Goal: Task Accomplishment & Management: Manage account settings

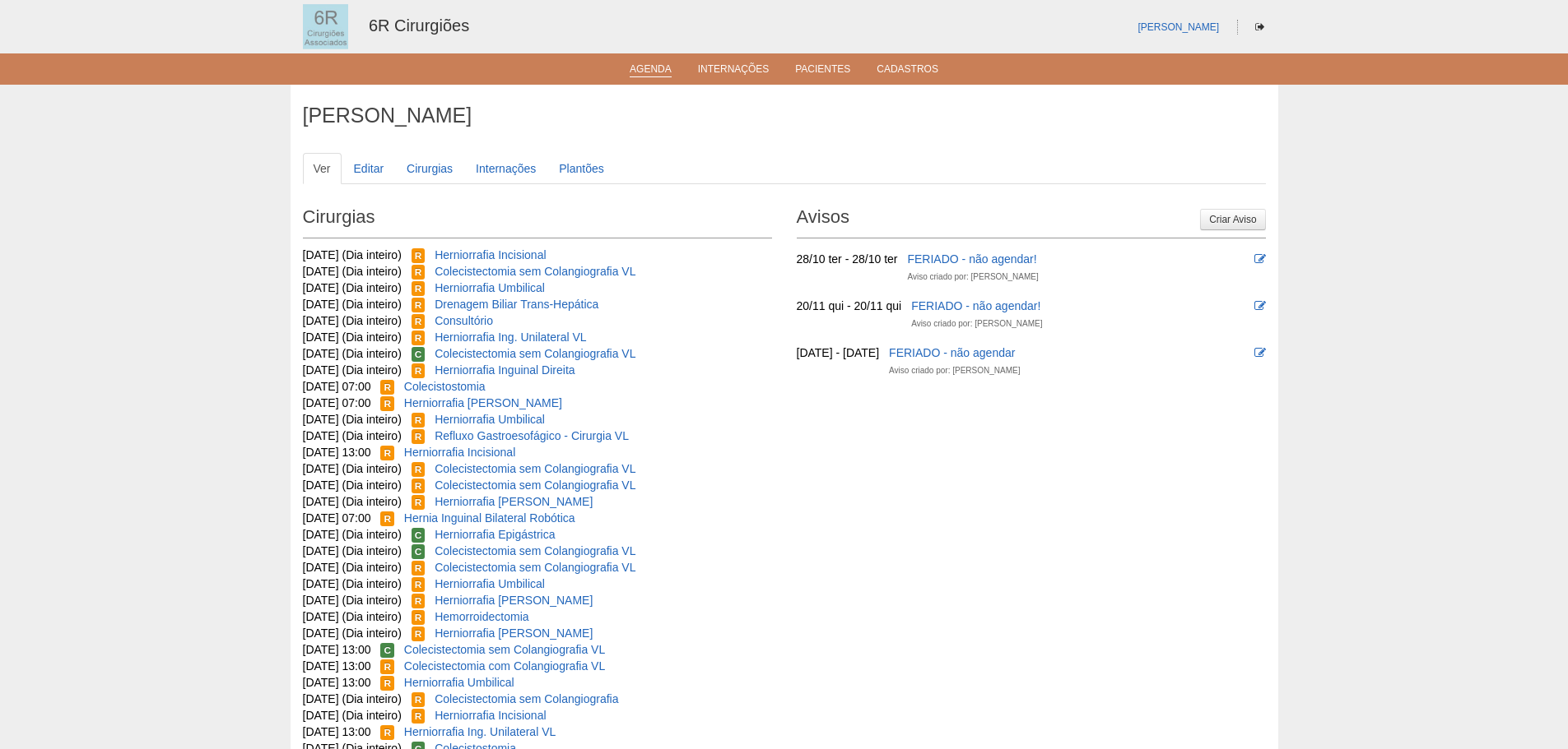
click at [650, 68] on link "Agenda" at bounding box center [650, 70] width 42 height 14
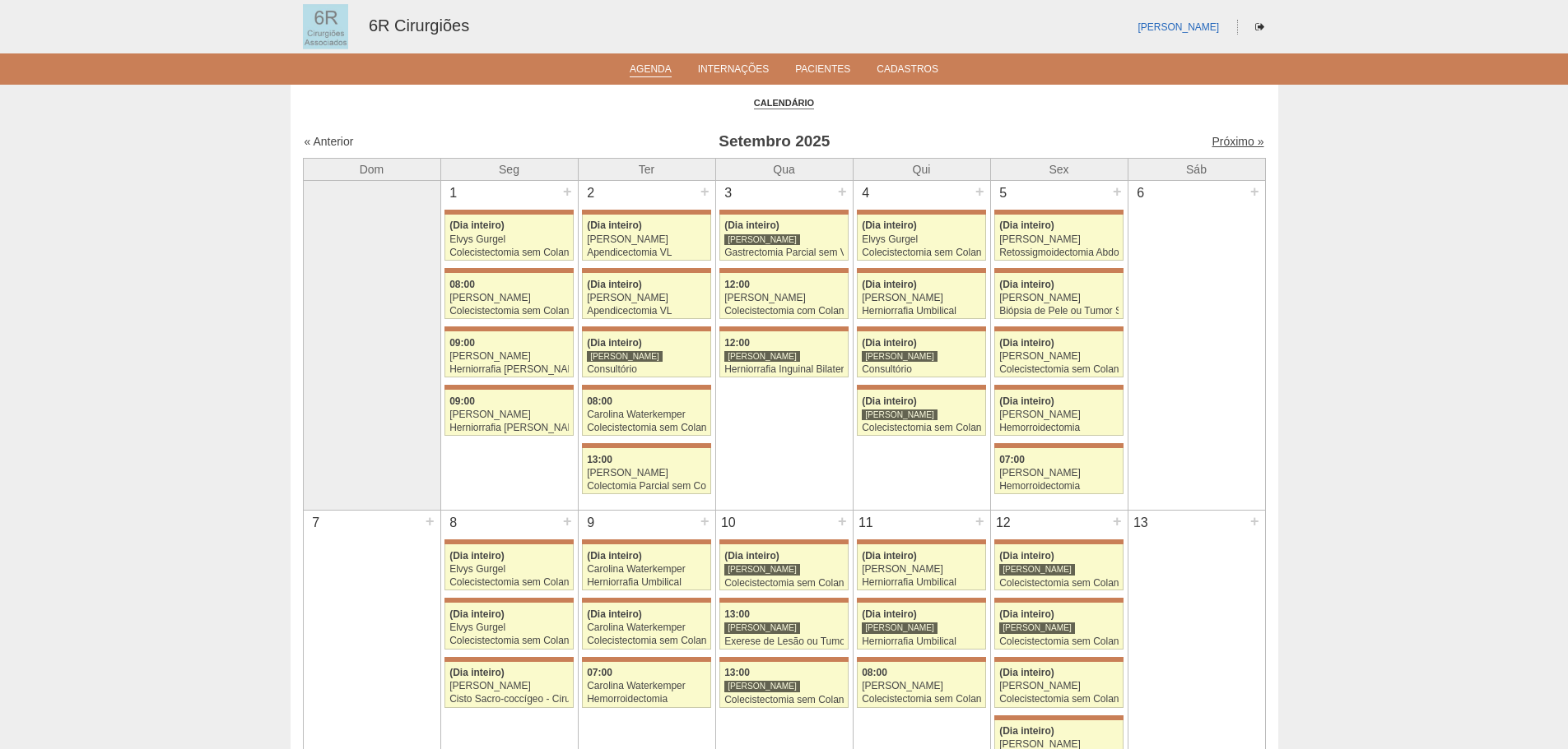
click at [1211, 145] on link "Próximo »" at bounding box center [1237, 142] width 52 height 14
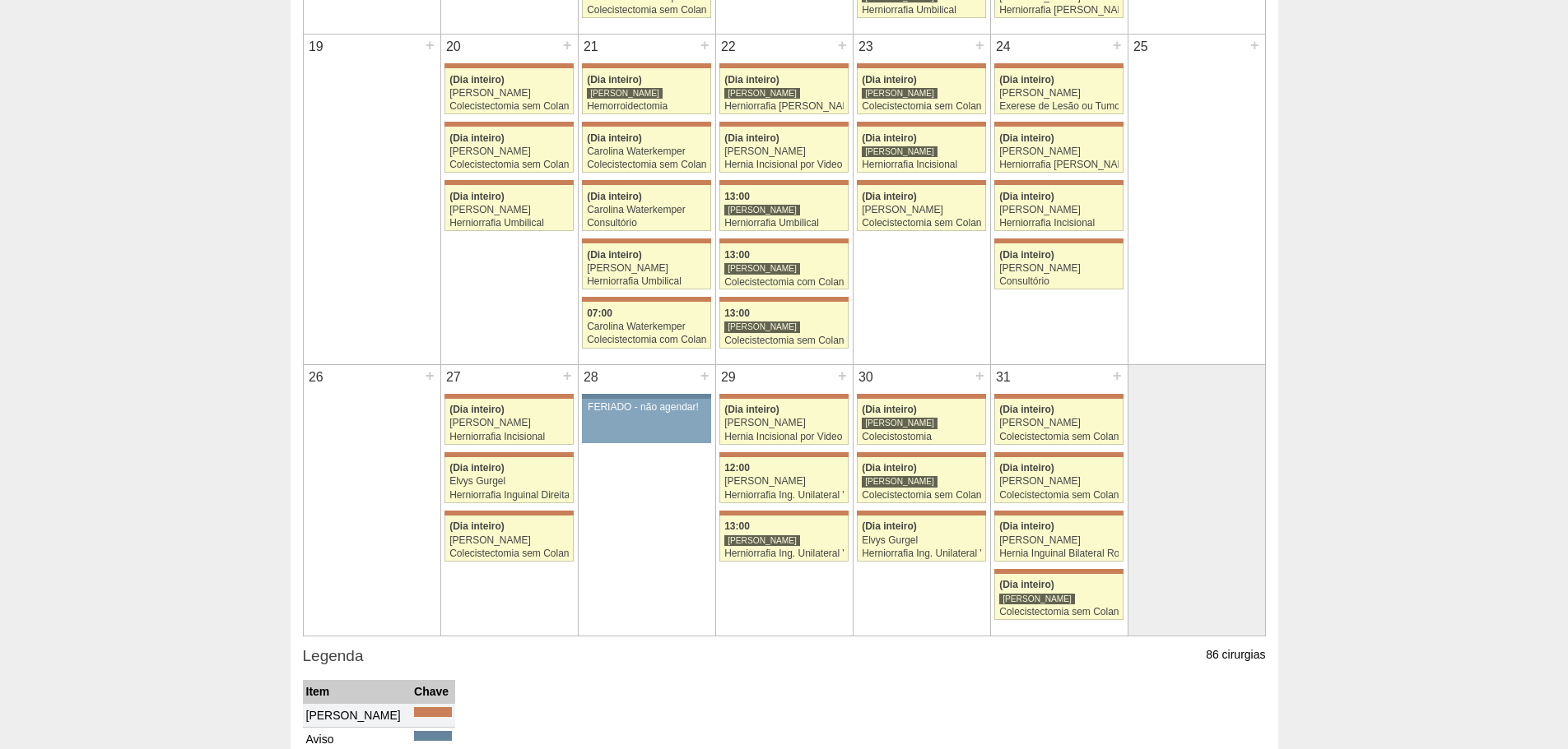
scroll to position [987, 0]
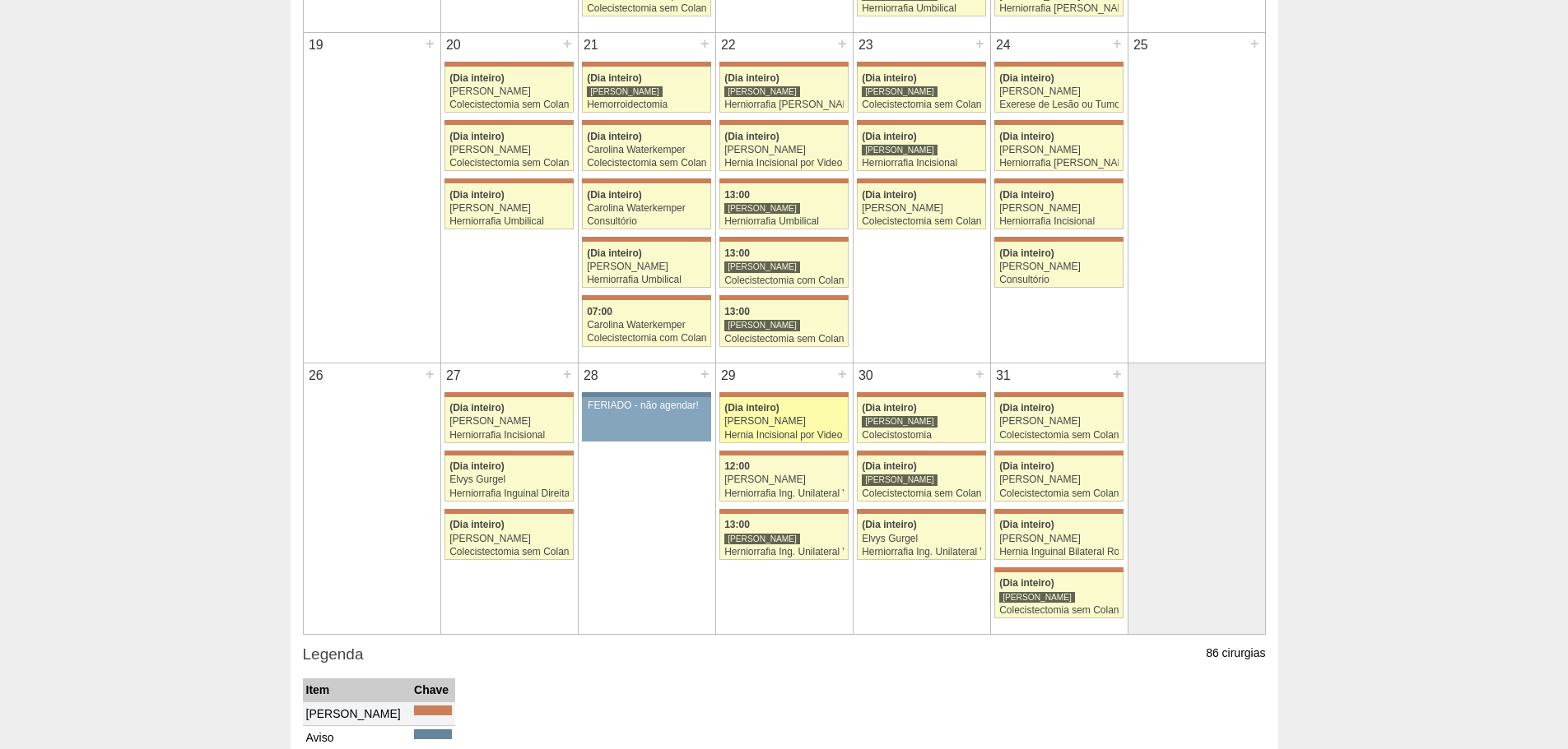
click at [804, 436] on div "Hernia Incisional por Video" at bounding box center [784, 435] width 119 height 11
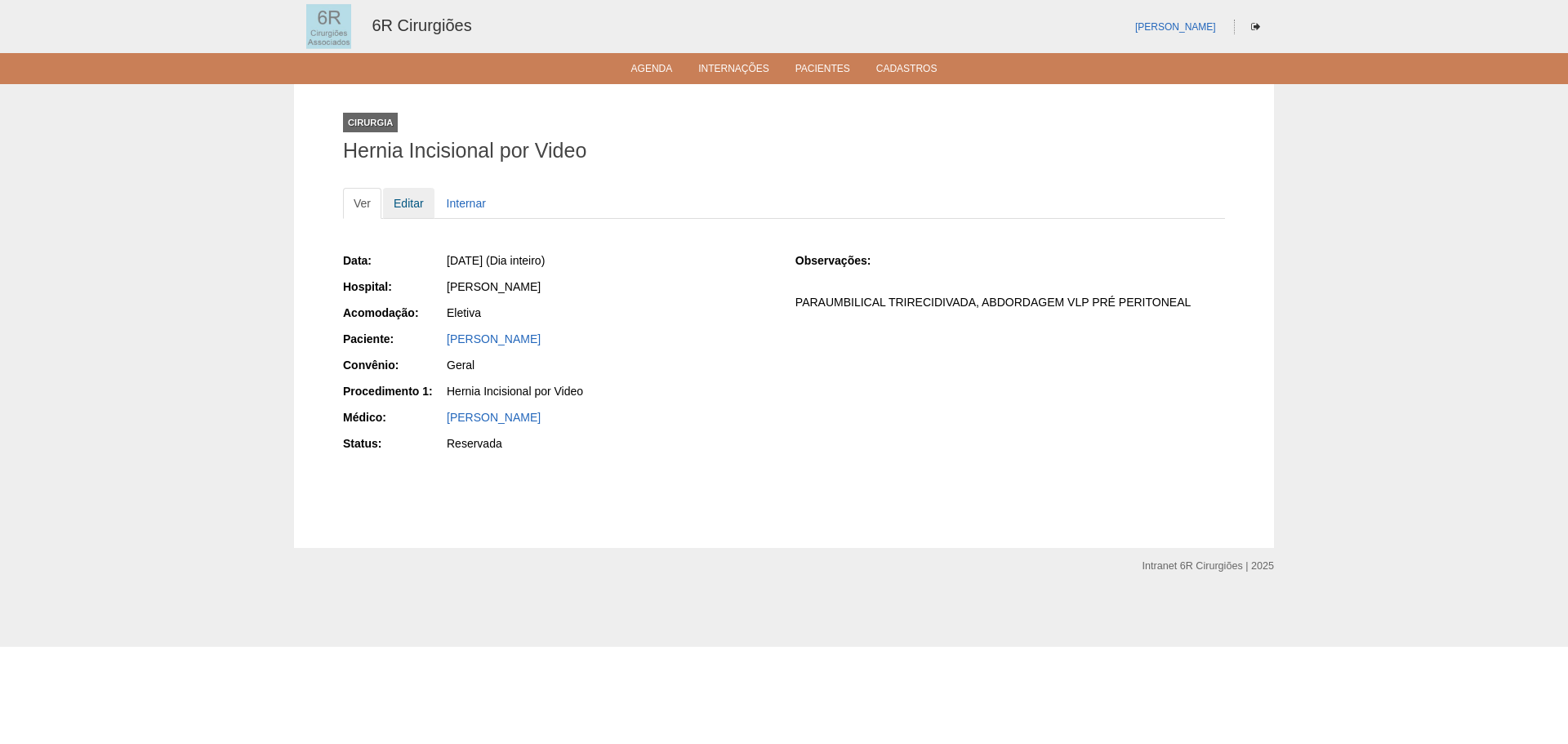
click at [408, 210] on link "Editar" at bounding box center [408, 203] width 51 height 31
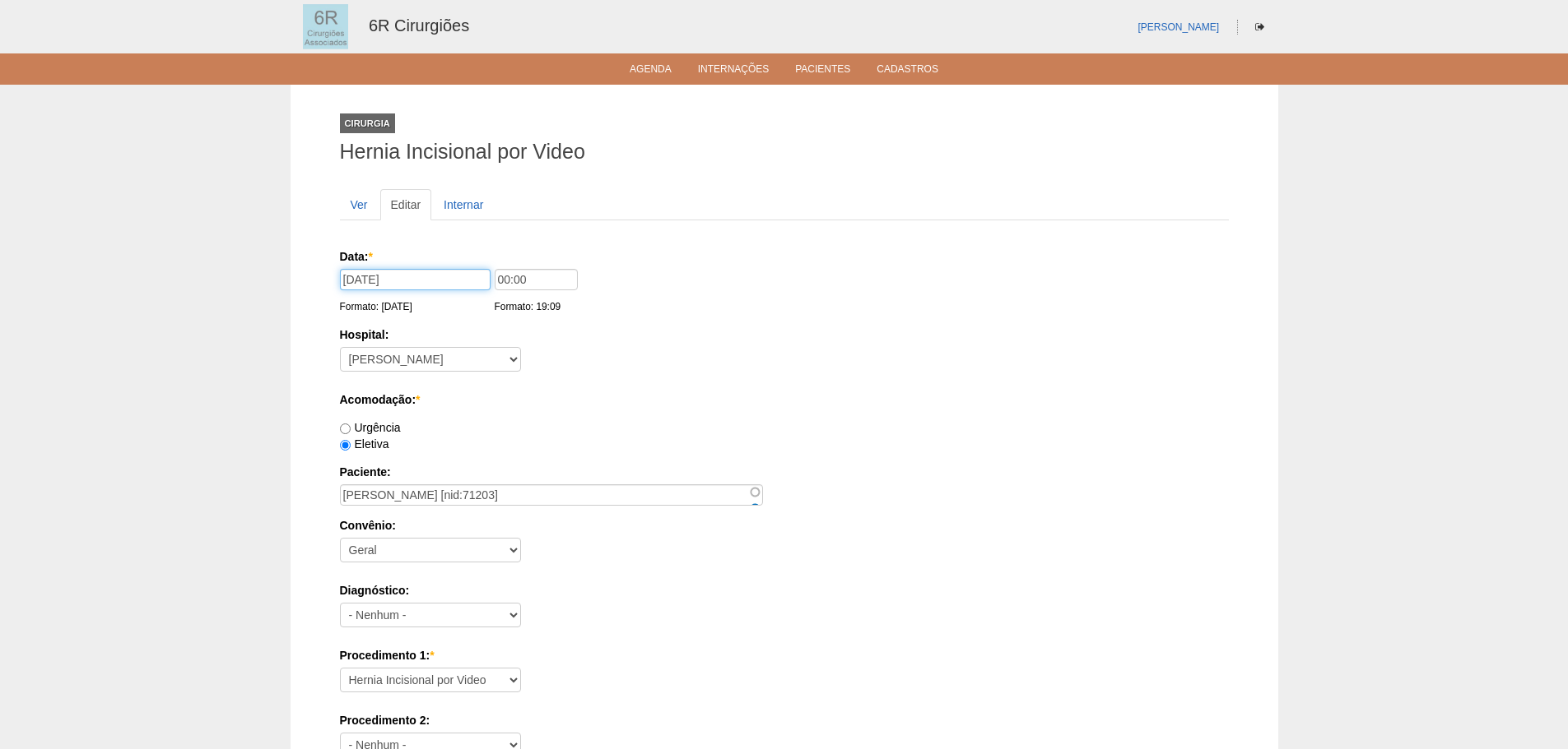
click at [377, 285] on input "29/10/2025" at bounding box center [415, 280] width 151 height 21
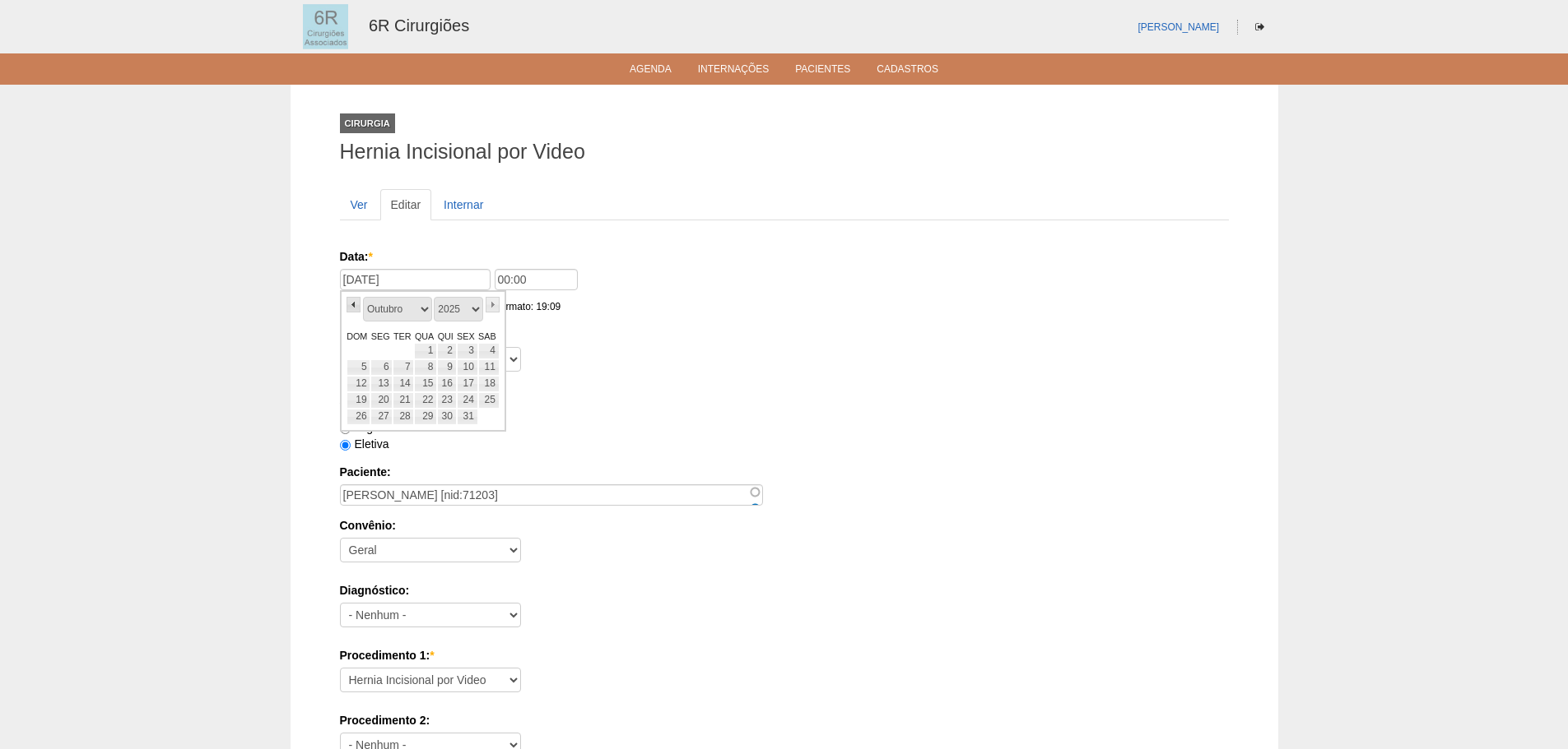
click at [352, 310] on link "«" at bounding box center [354, 305] width 15 height 16
click at [354, 307] on link "«" at bounding box center [354, 305] width 15 height 16
click at [363, 437] on link "31" at bounding box center [359, 433] width 24 height 17
type input "31/08/2025"
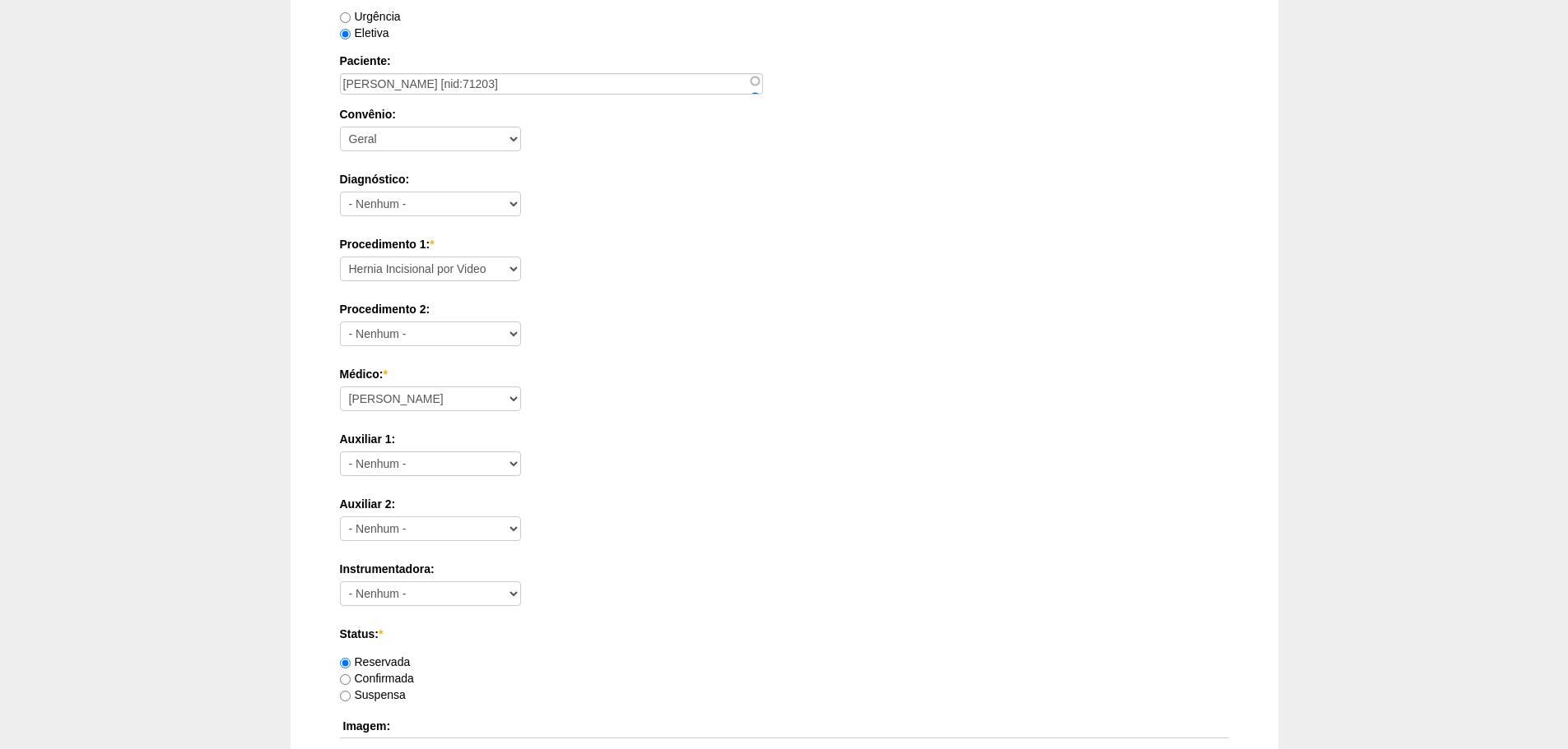
scroll to position [740, 0]
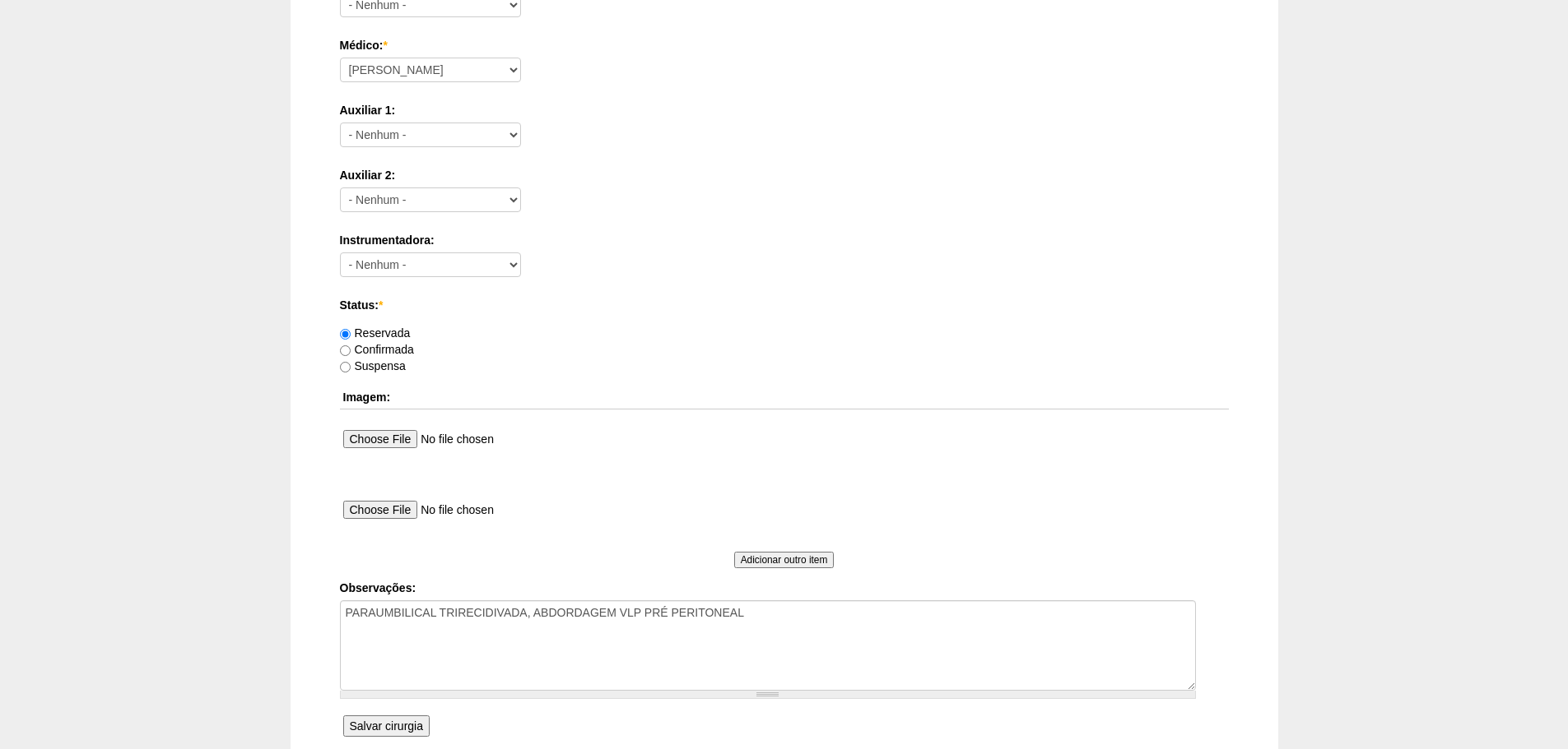
click at [373, 737] on input "Salvar cirurgia" at bounding box center [386, 727] width 87 height 21
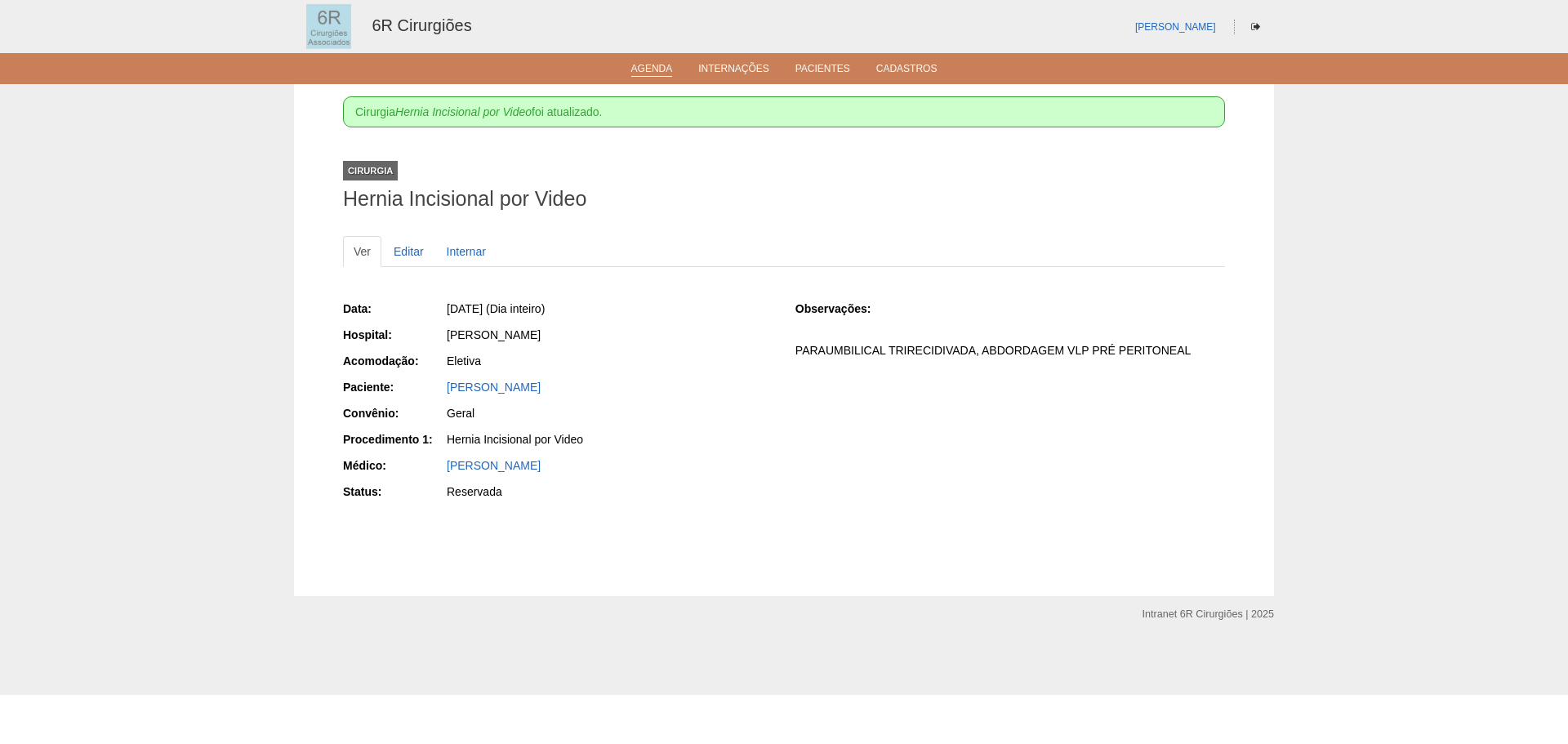
click at [659, 64] on link "Agenda" at bounding box center [652, 70] width 42 height 14
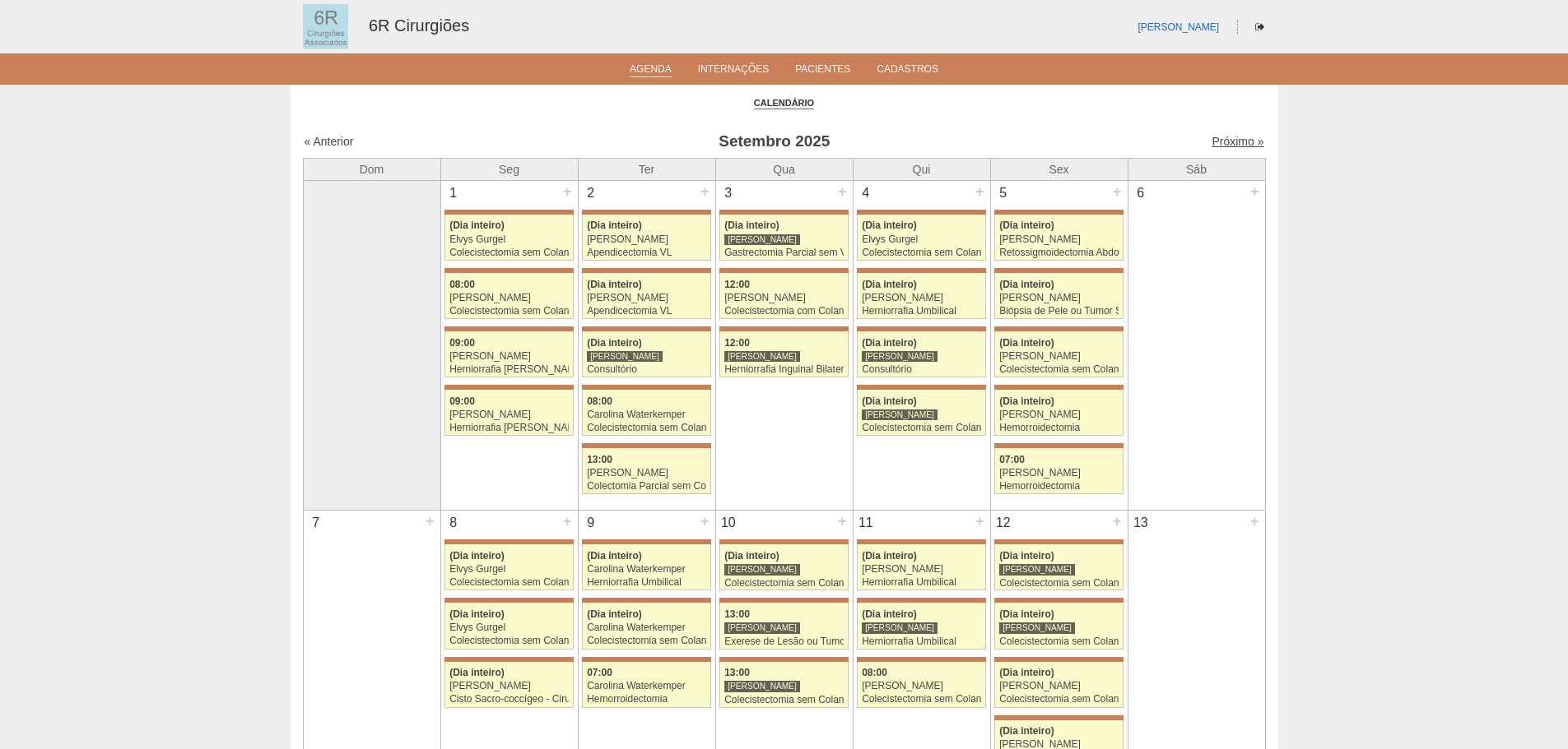
click at [1232, 142] on link "Próximo »" at bounding box center [1237, 142] width 52 height 14
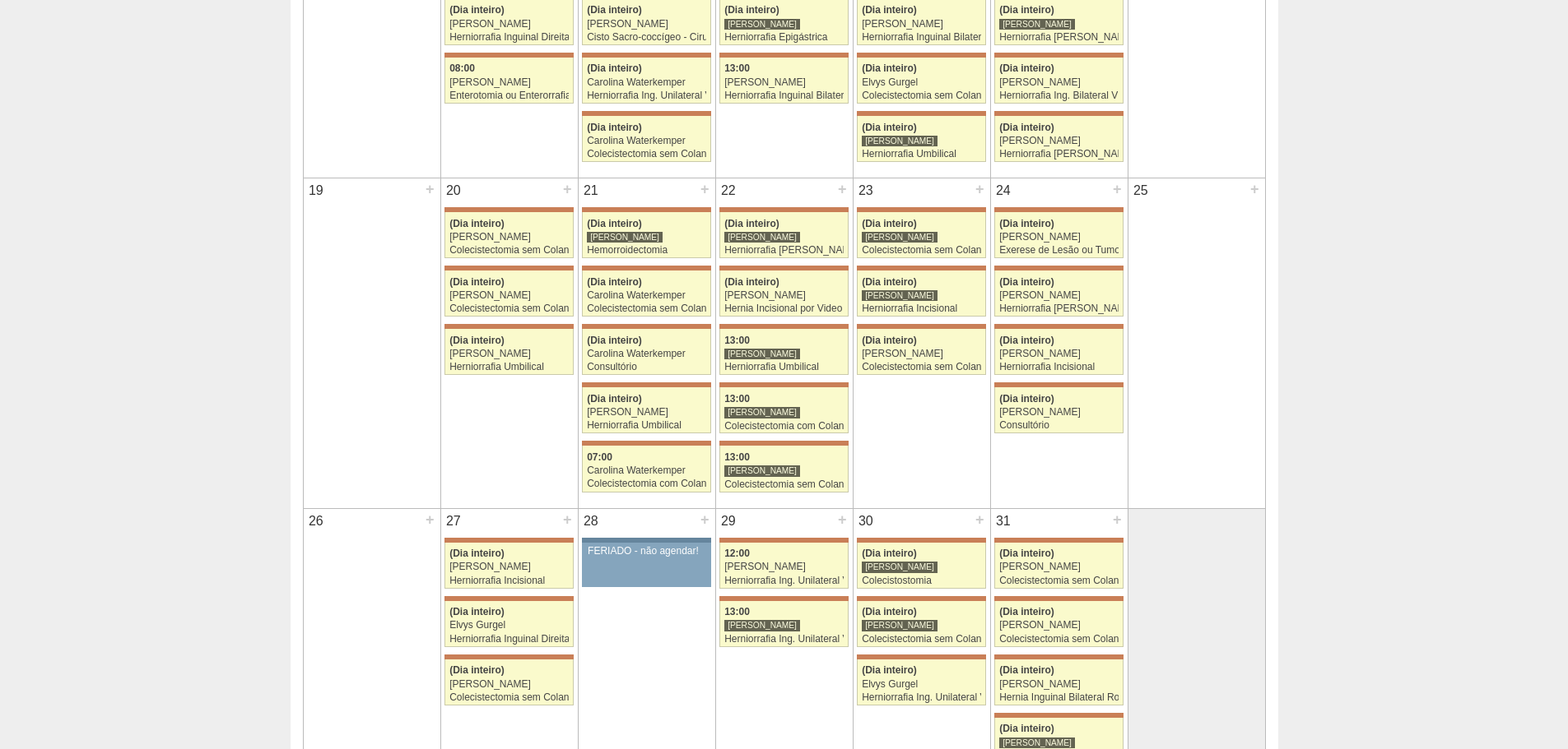
scroll to position [1046, 0]
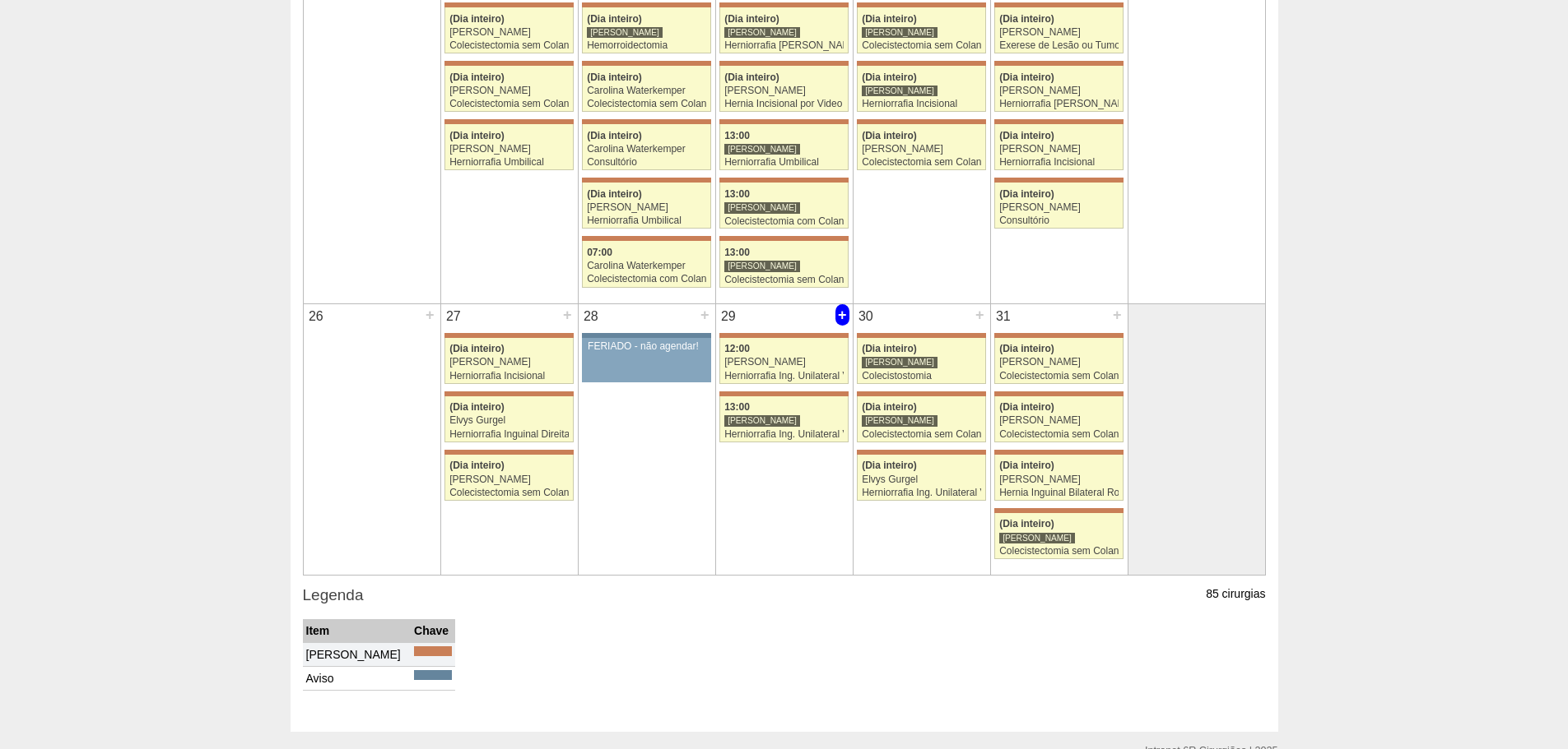
click at [837, 320] on div "+" at bounding box center [842, 315] width 14 height 21
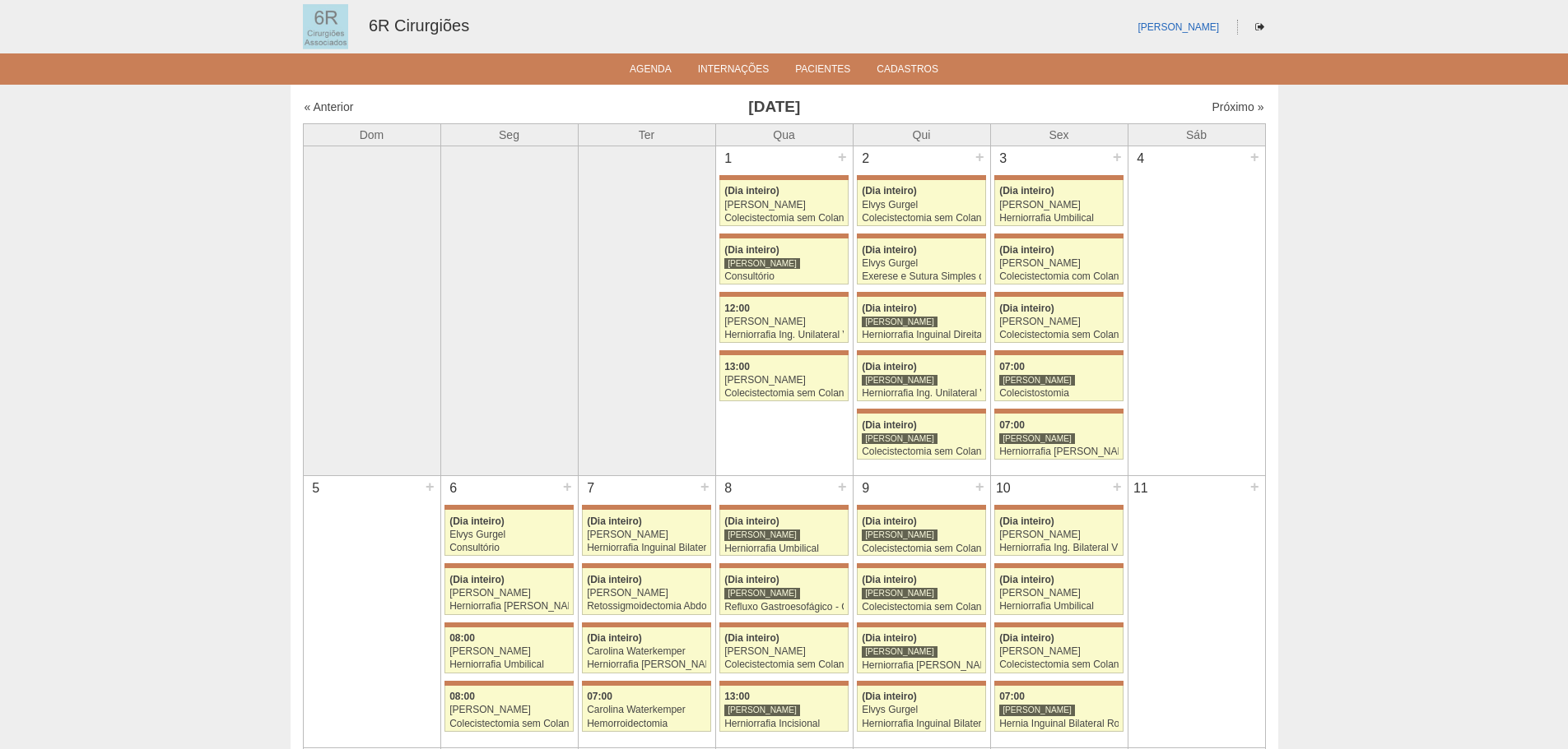
scroll to position [1046, 0]
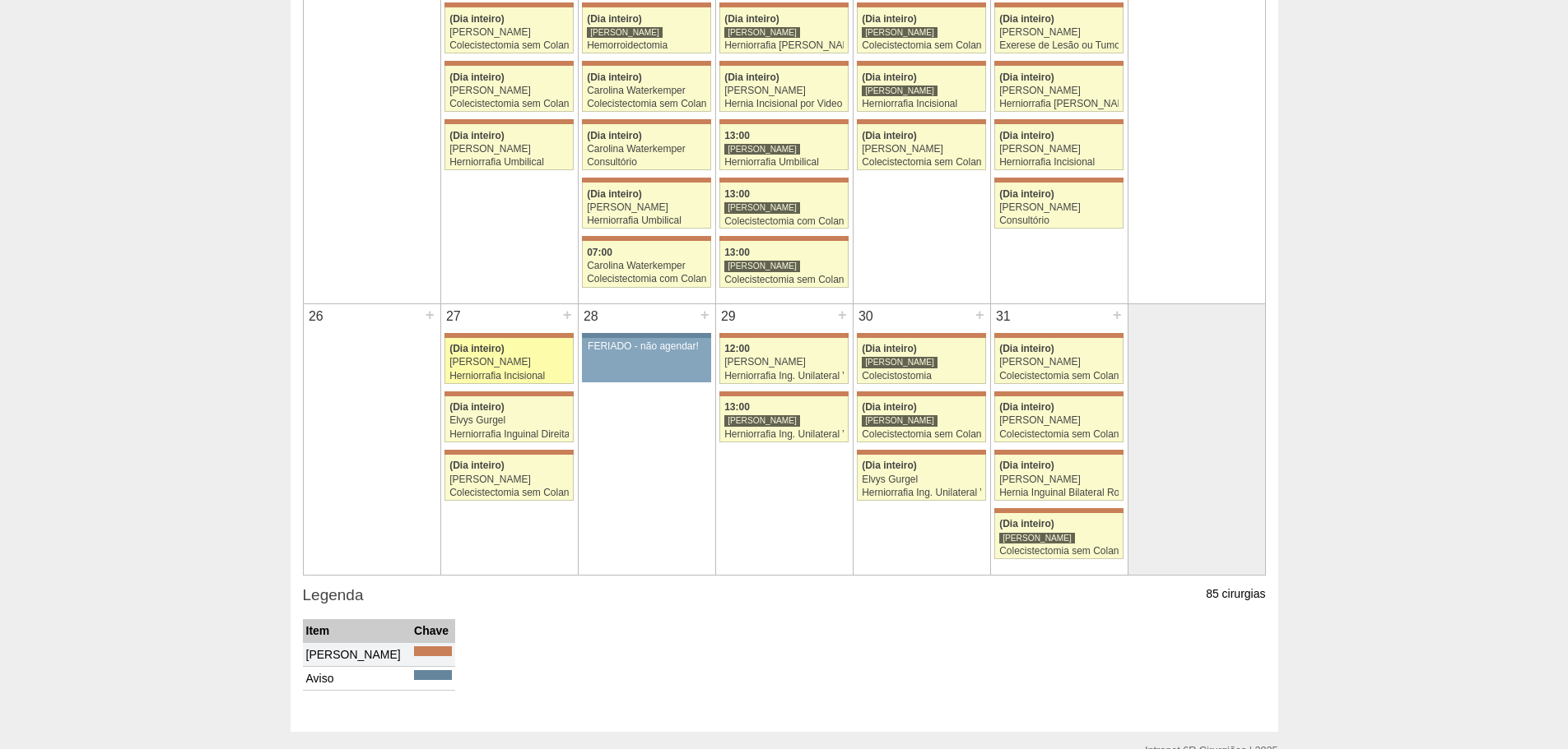
click at [521, 357] on div "[PERSON_NAME]" at bounding box center [509, 362] width 119 height 11
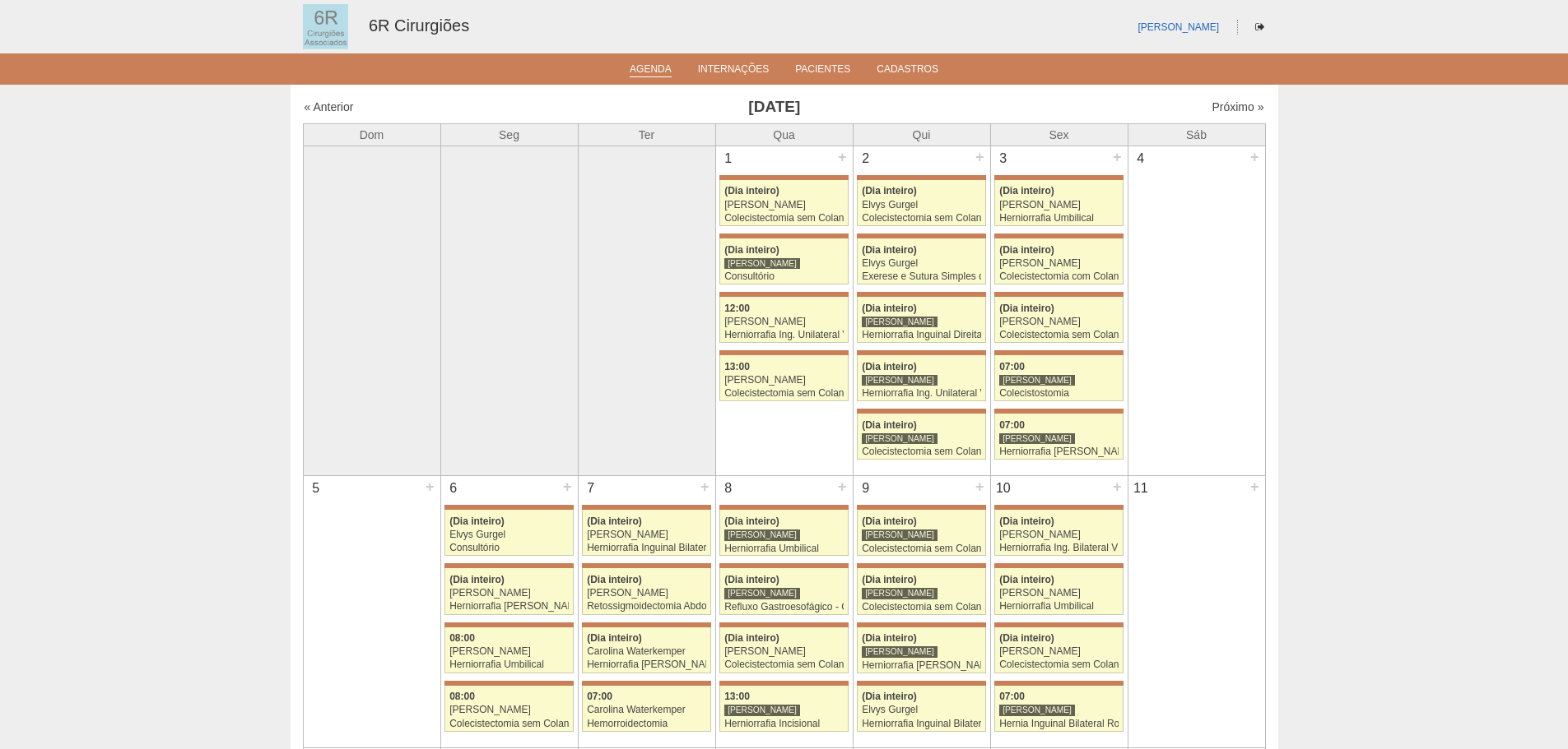
click at [641, 62] on li "Agenda" at bounding box center [650, 68] width 65 height 14
click at [643, 69] on link "Agenda" at bounding box center [650, 70] width 42 height 14
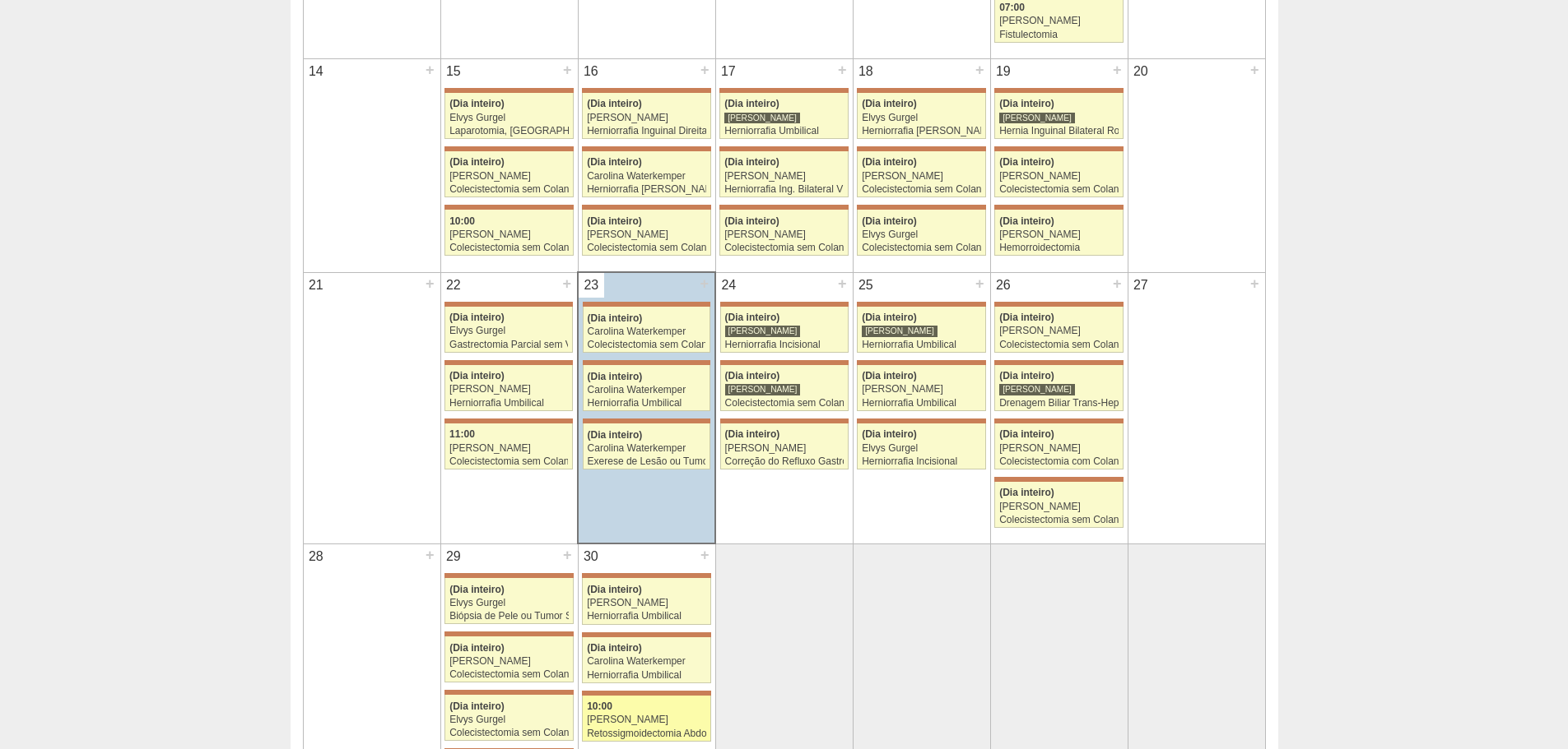
scroll to position [1082, 0]
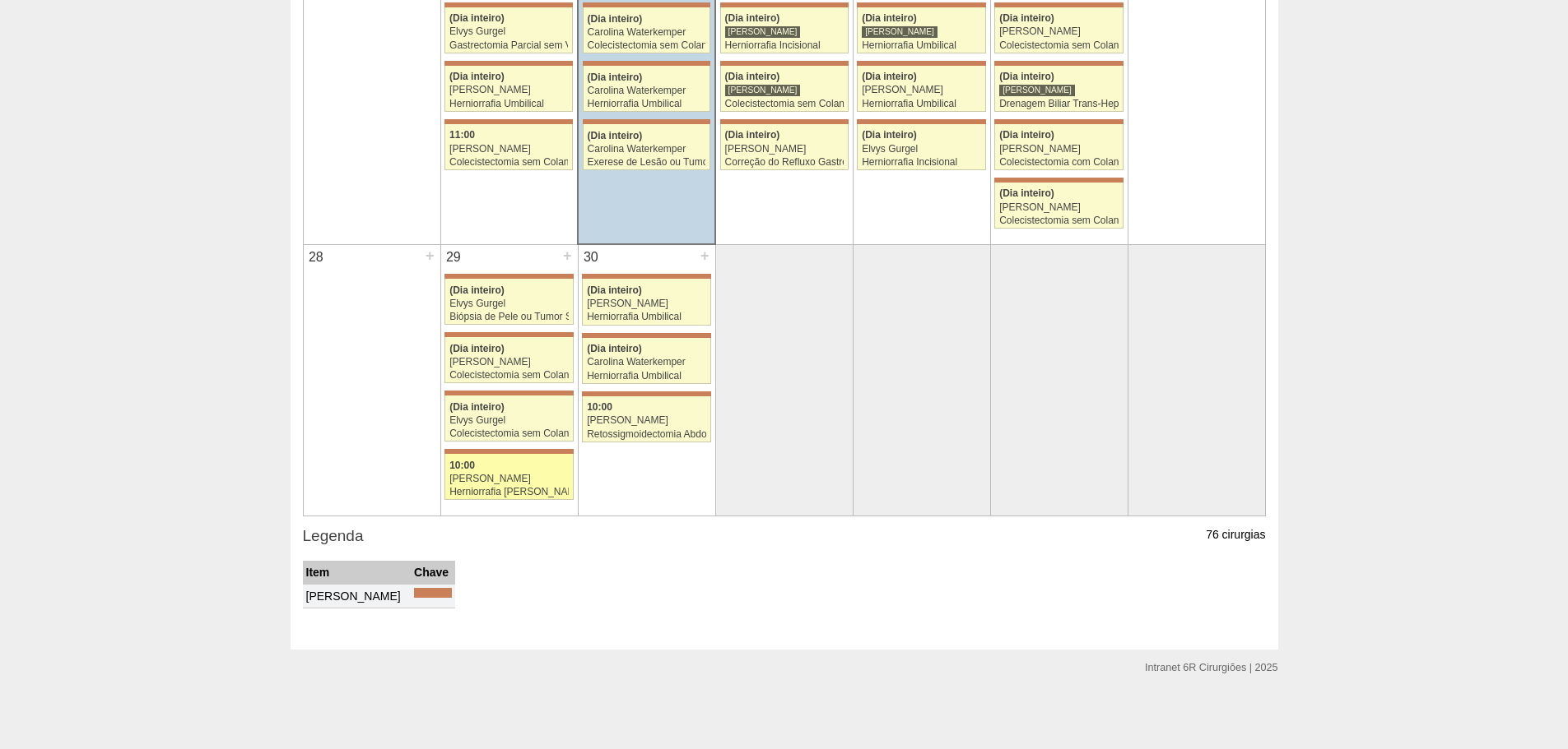
click at [524, 479] on div "[PERSON_NAME]" at bounding box center [509, 478] width 119 height 11
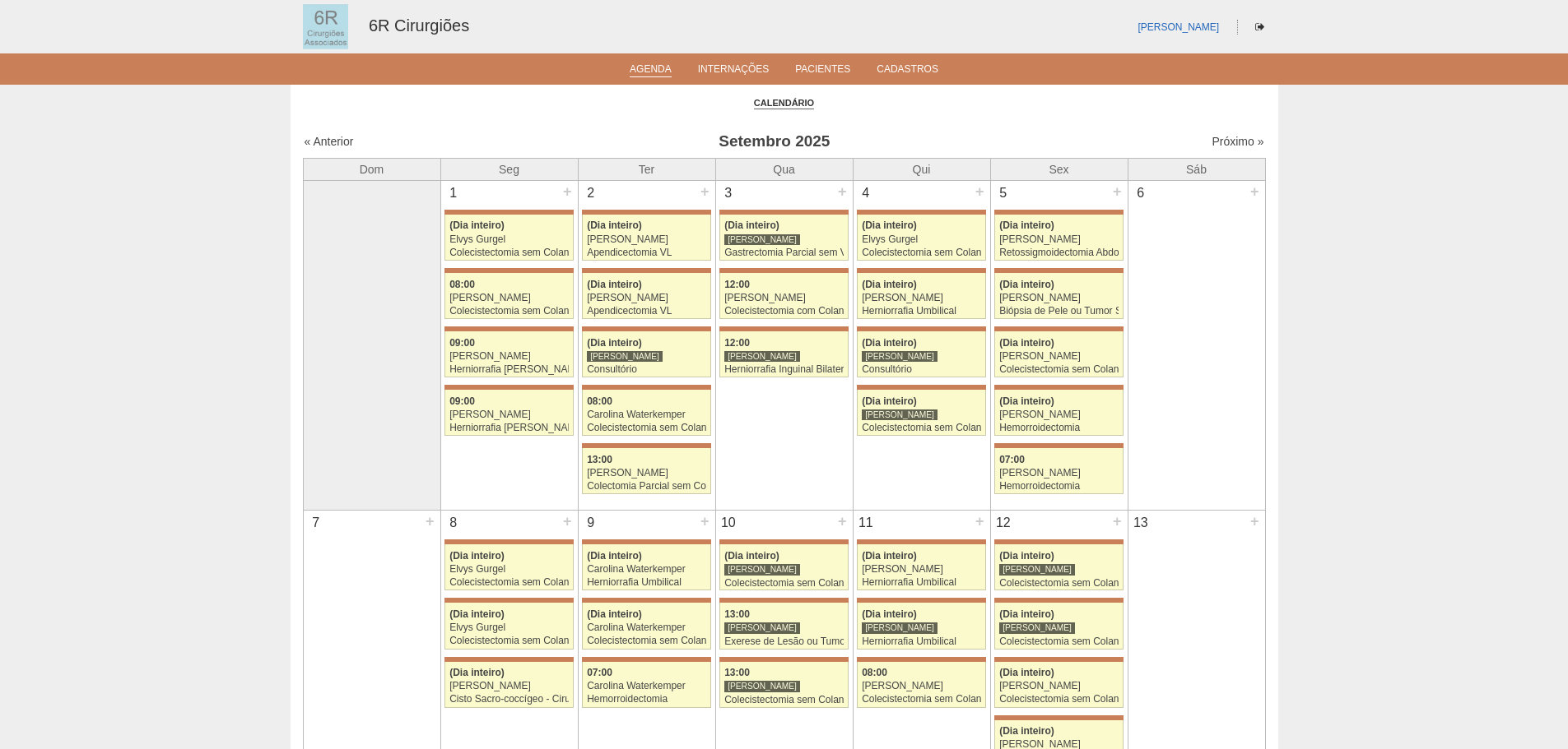
scroll to position [1082, 0]
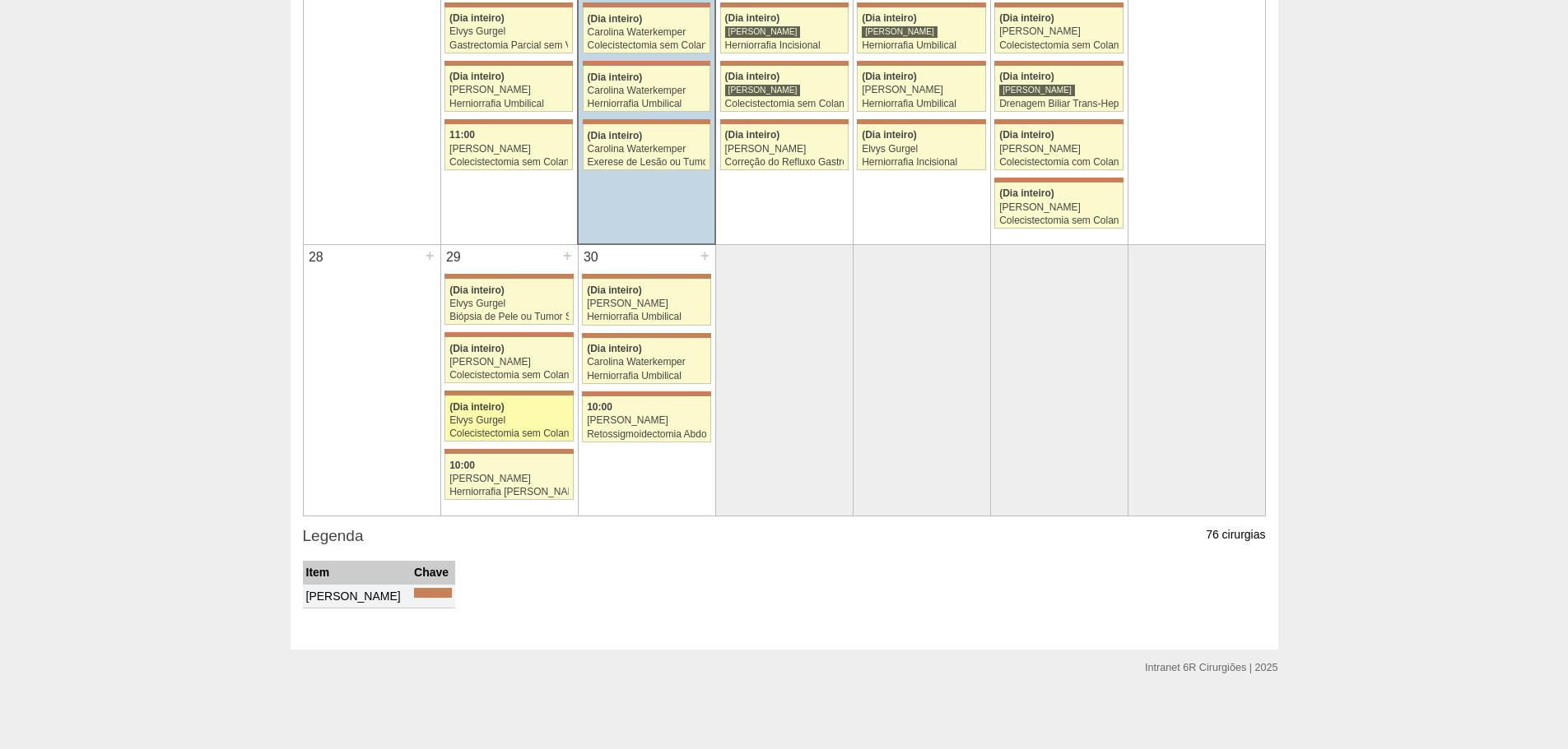
click at [544, 431] on div "Colecistectomia sem Colangiografia VL" at bounding box center [509, 433] width 119 height 11
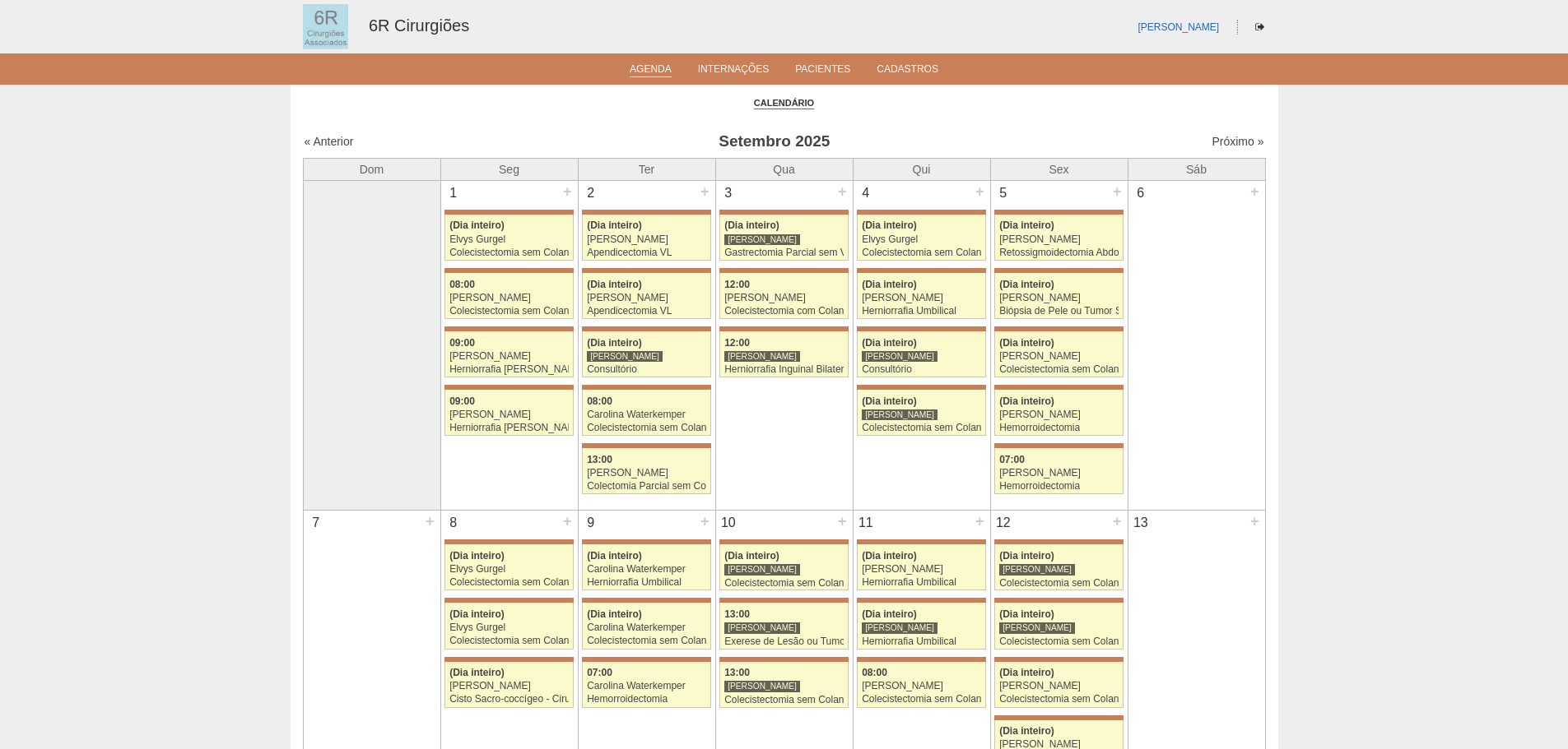
scroll to position [1082, 0]
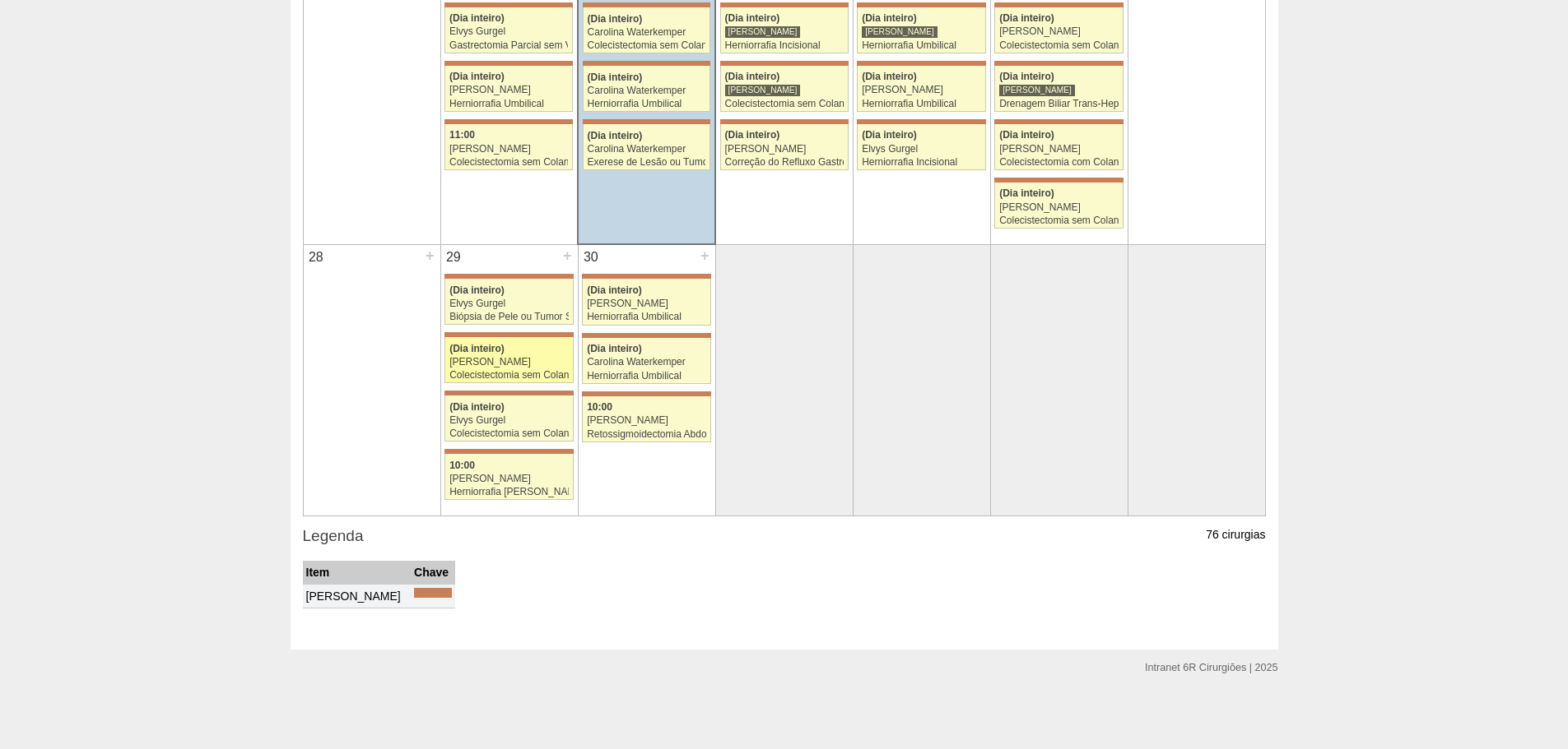
click at [547, 362] on div "Aline Zanon" at bounding box center [509, 362] width 119 height 11
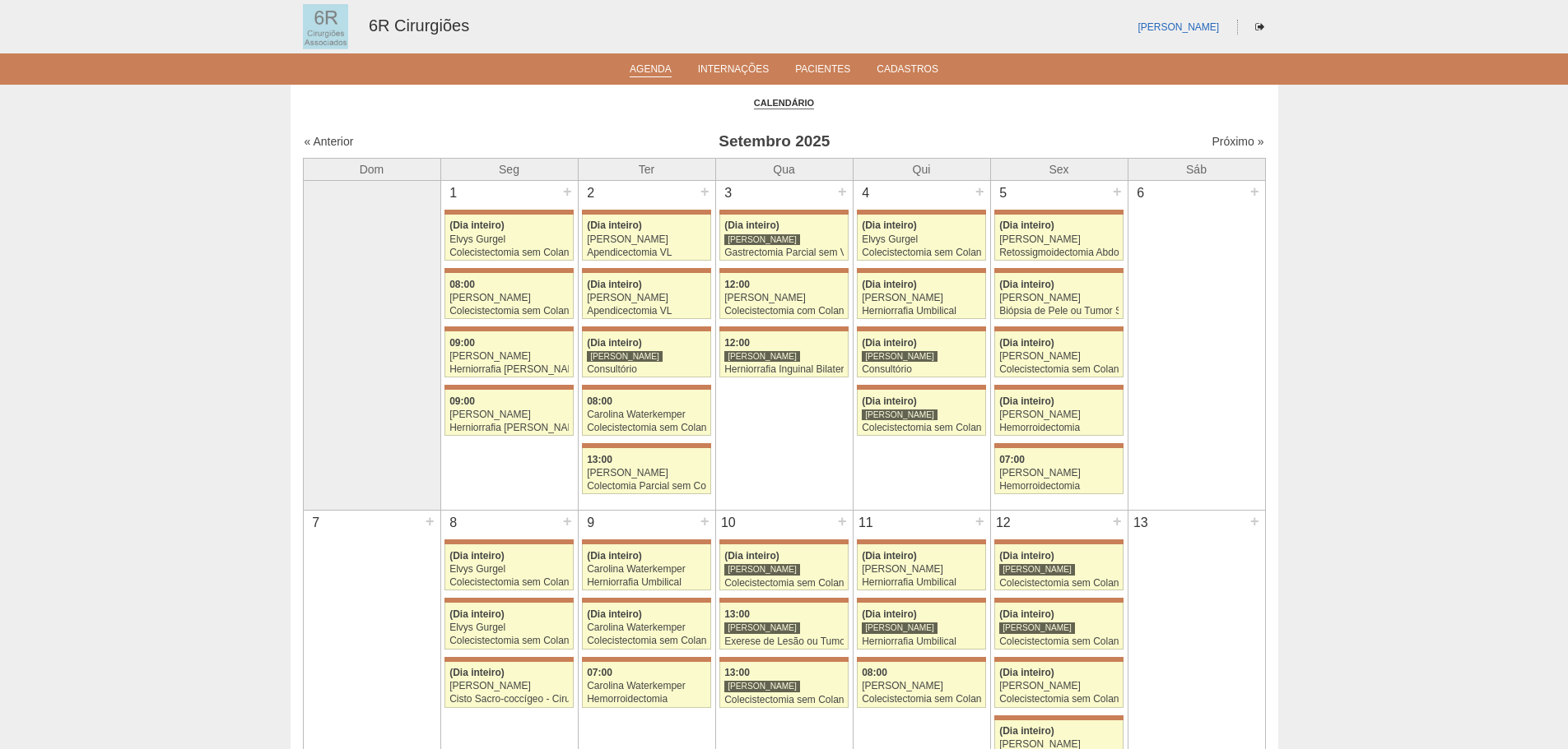
scroll to position [1082, 0]
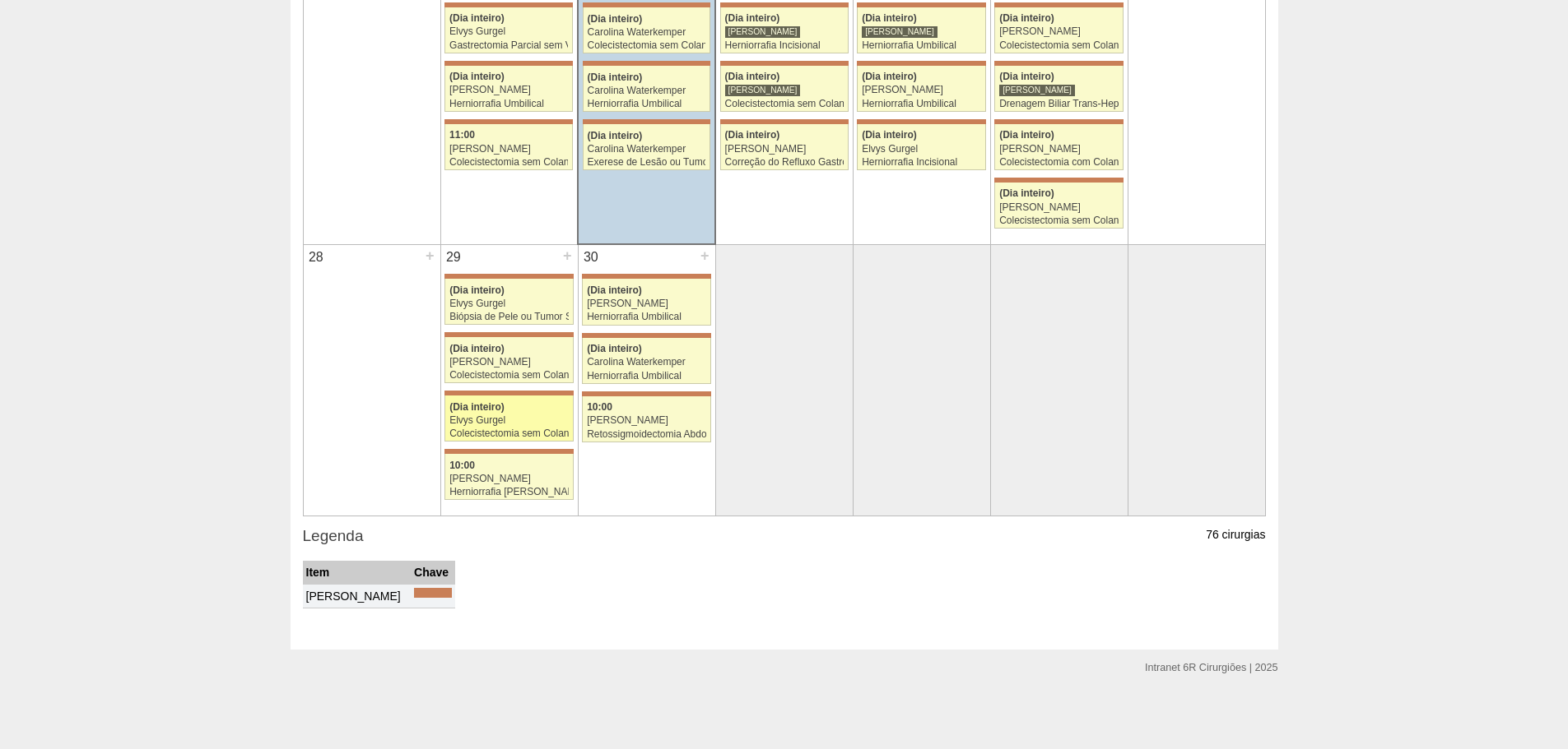
click at [542, 418] on div "Elvys Gurgel" at bounding box center [509, 420] width 119 height 11
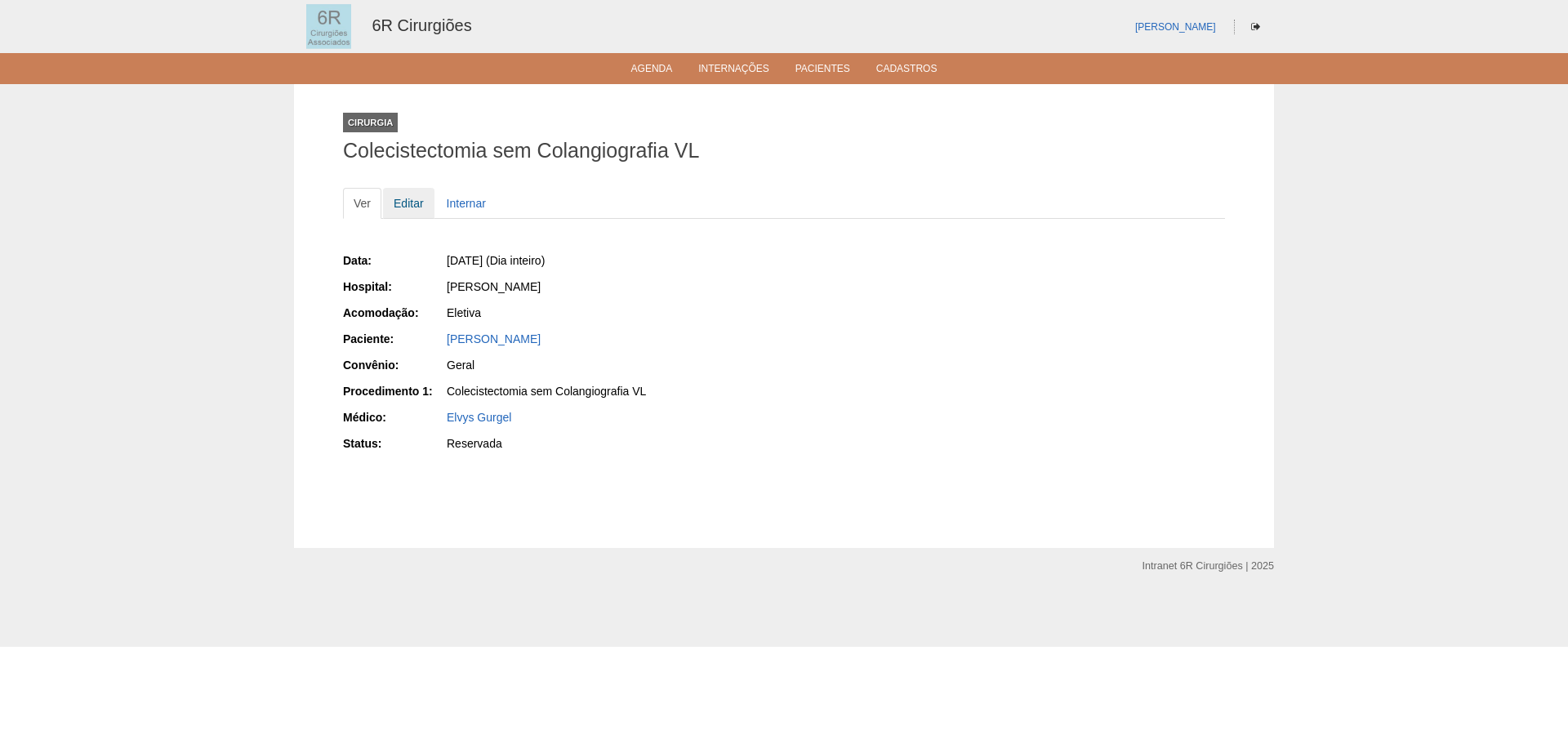
click at [401, 211] on link "Editar" at bounding box center [408, 203] width 51 height 31
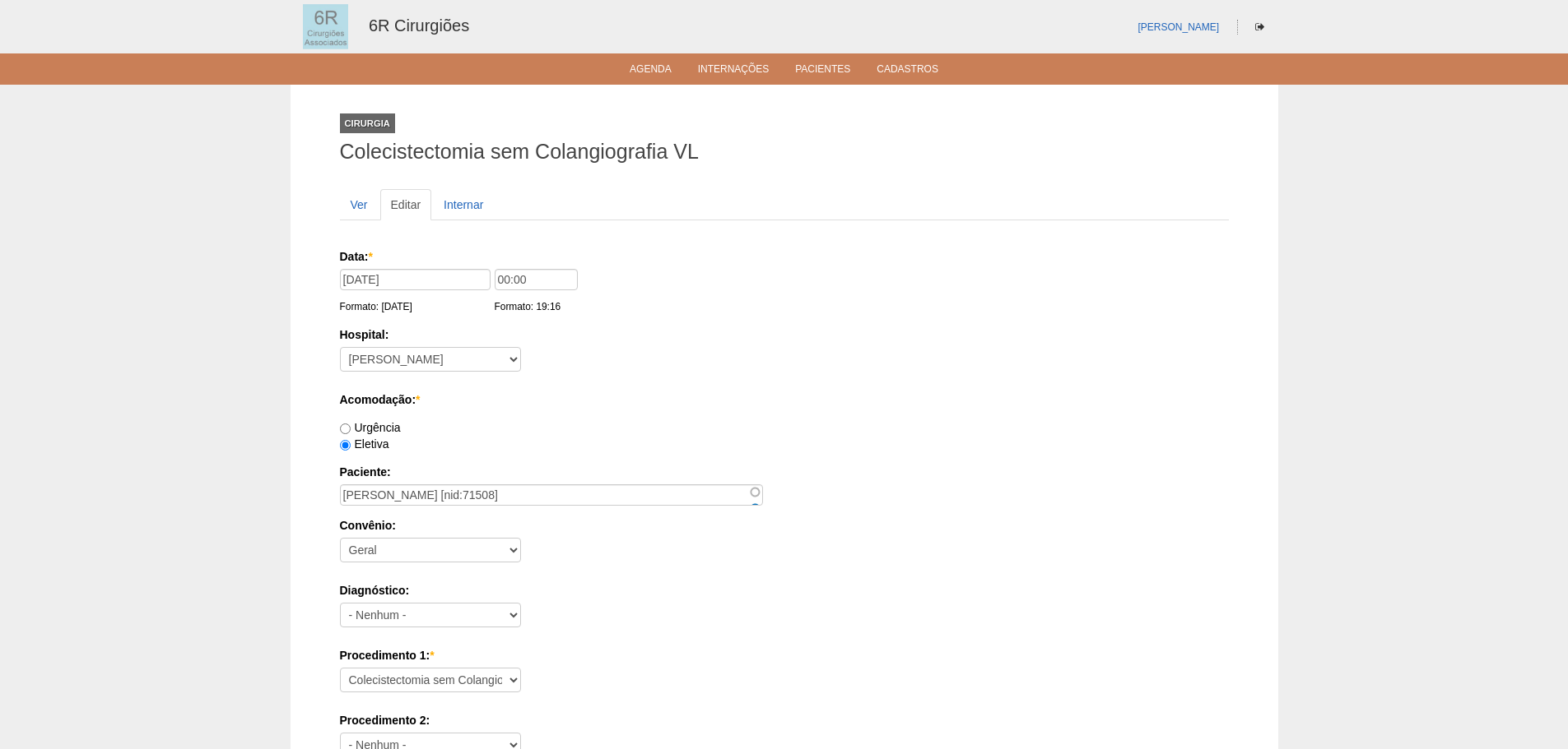
click at [452, 297] on div "29/09/2025 Formato: 23/09/2025" at bounding box center [417, 291] width 155 height 46
click at [451, 285] on input "29/09/2025" at bounding box center [415, 280] width 151 height 21
click at [352, 311] on link "«" at bounding box center [354, 305] width 15 height 16
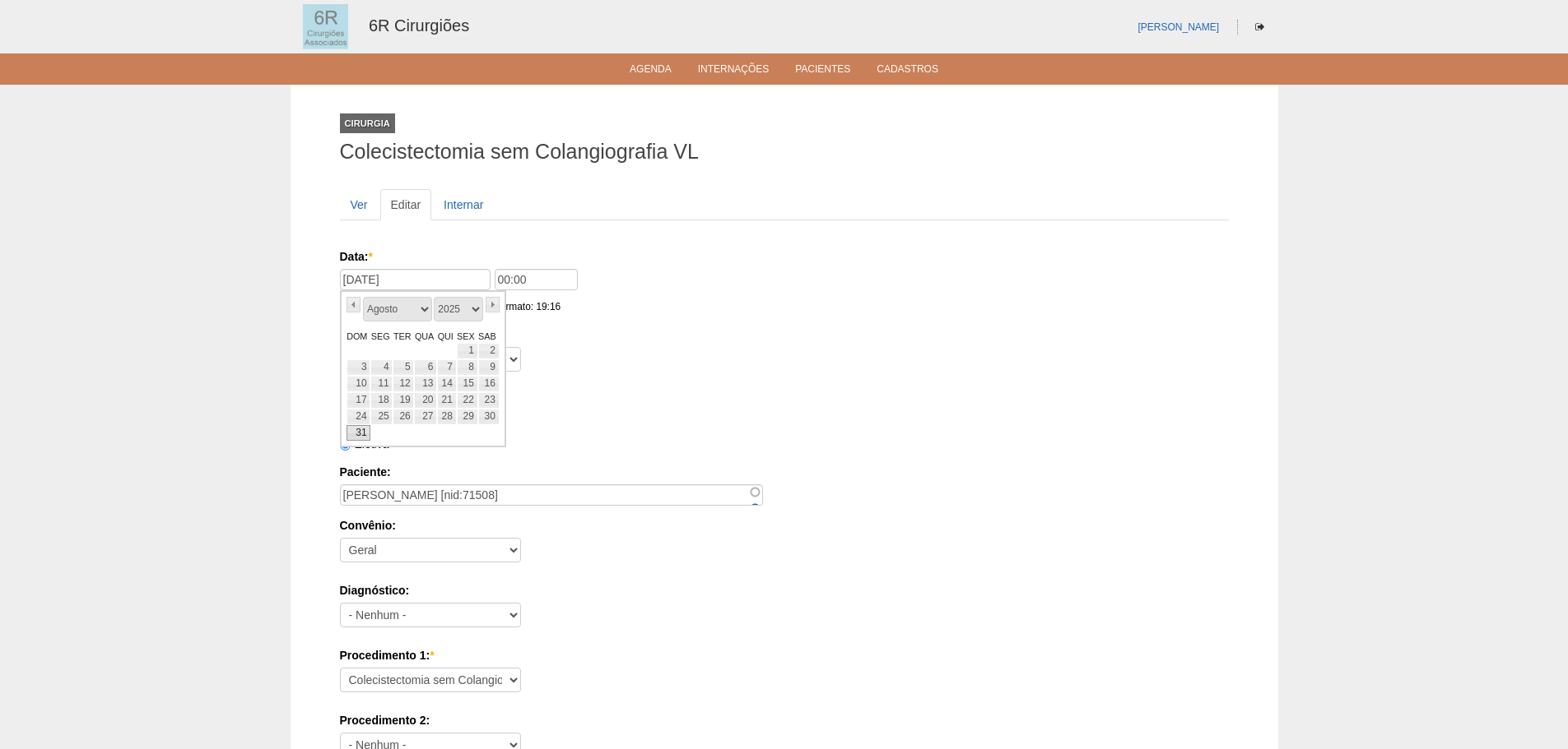
click at [367, 428] on link "31" at bounding box center [359, 433] width 24 height 17
type input "31/08/2025"
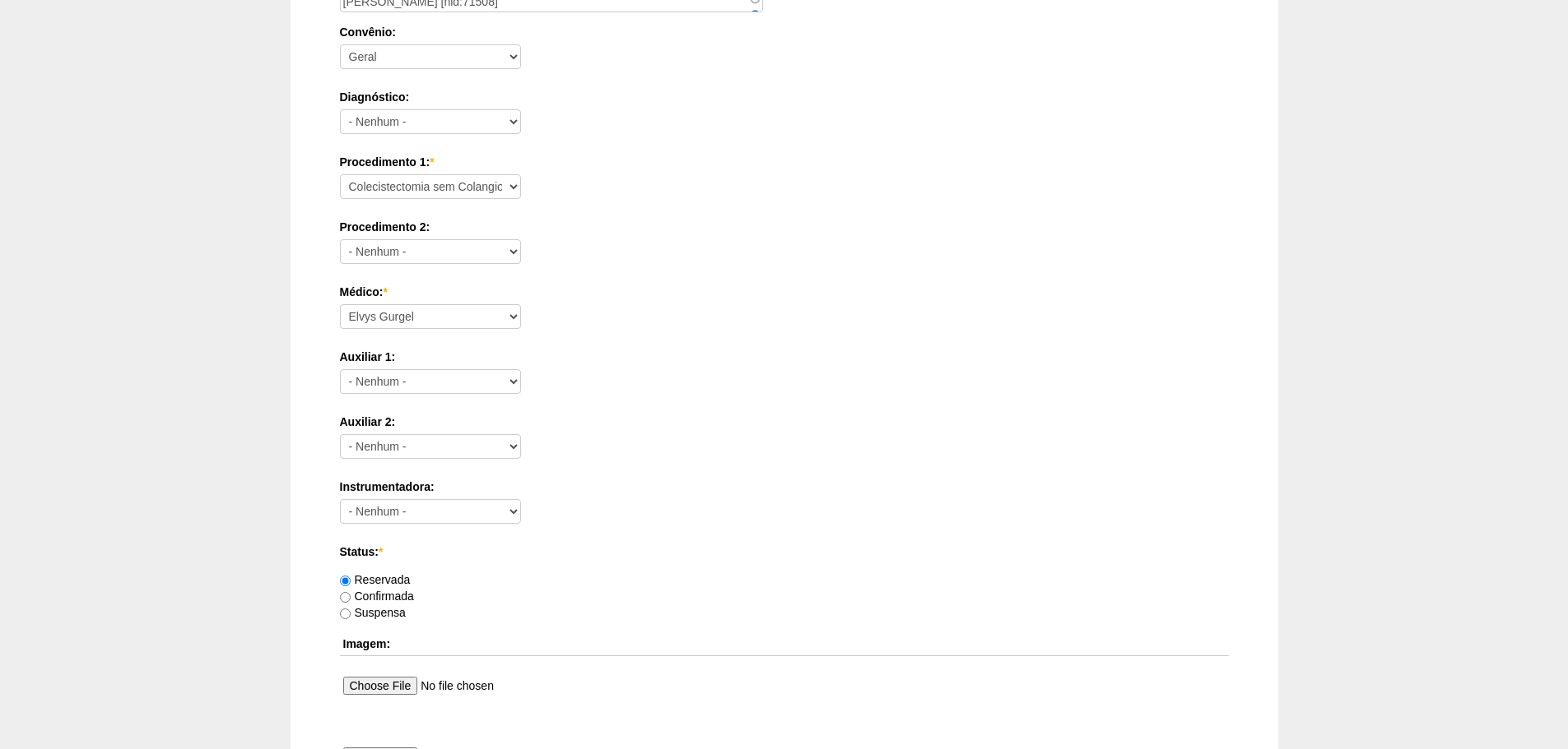
scroll to position [890, 0]
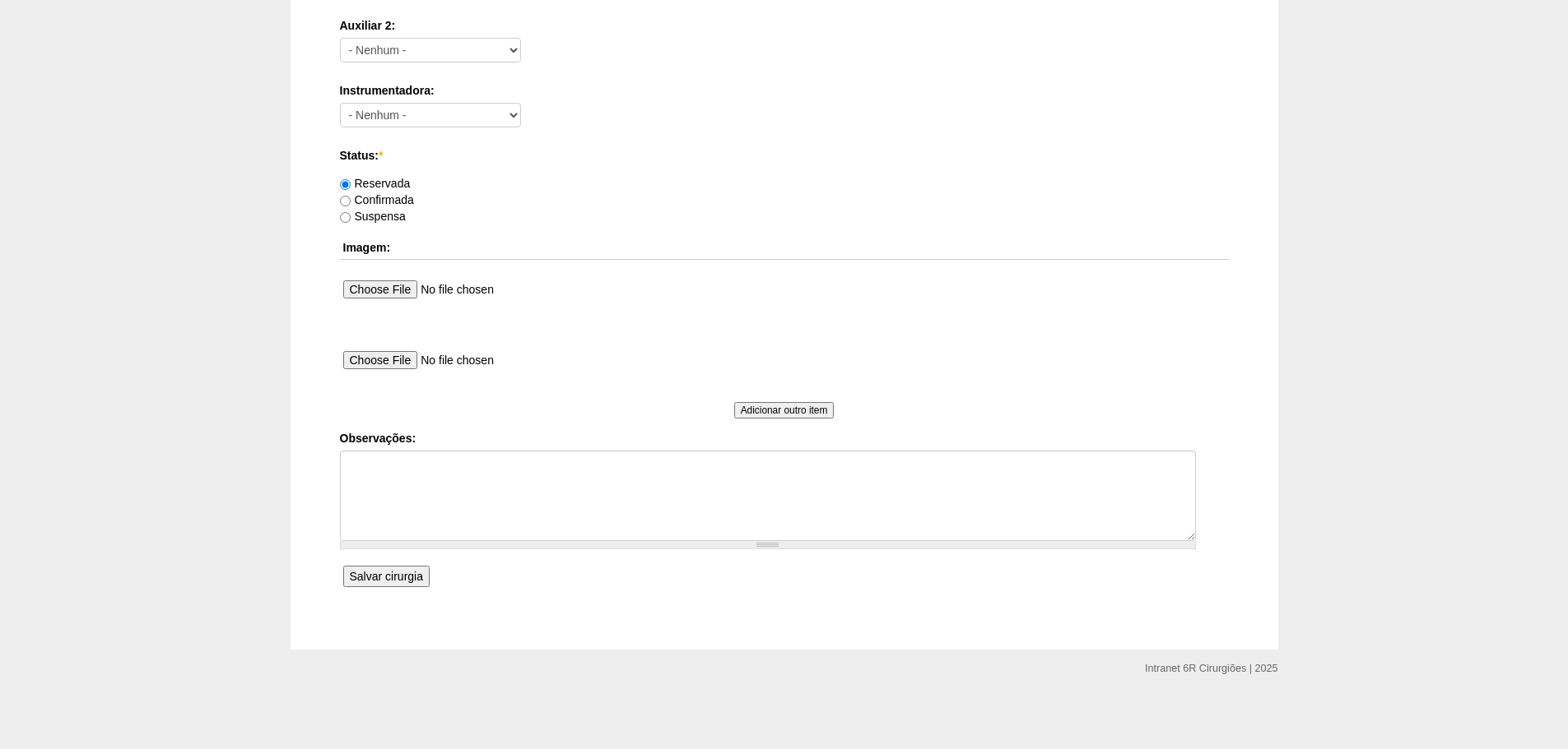
click at [414, 585] on input "Salvar cirurgia" at bounding box center [386, 577] width 87 height 21
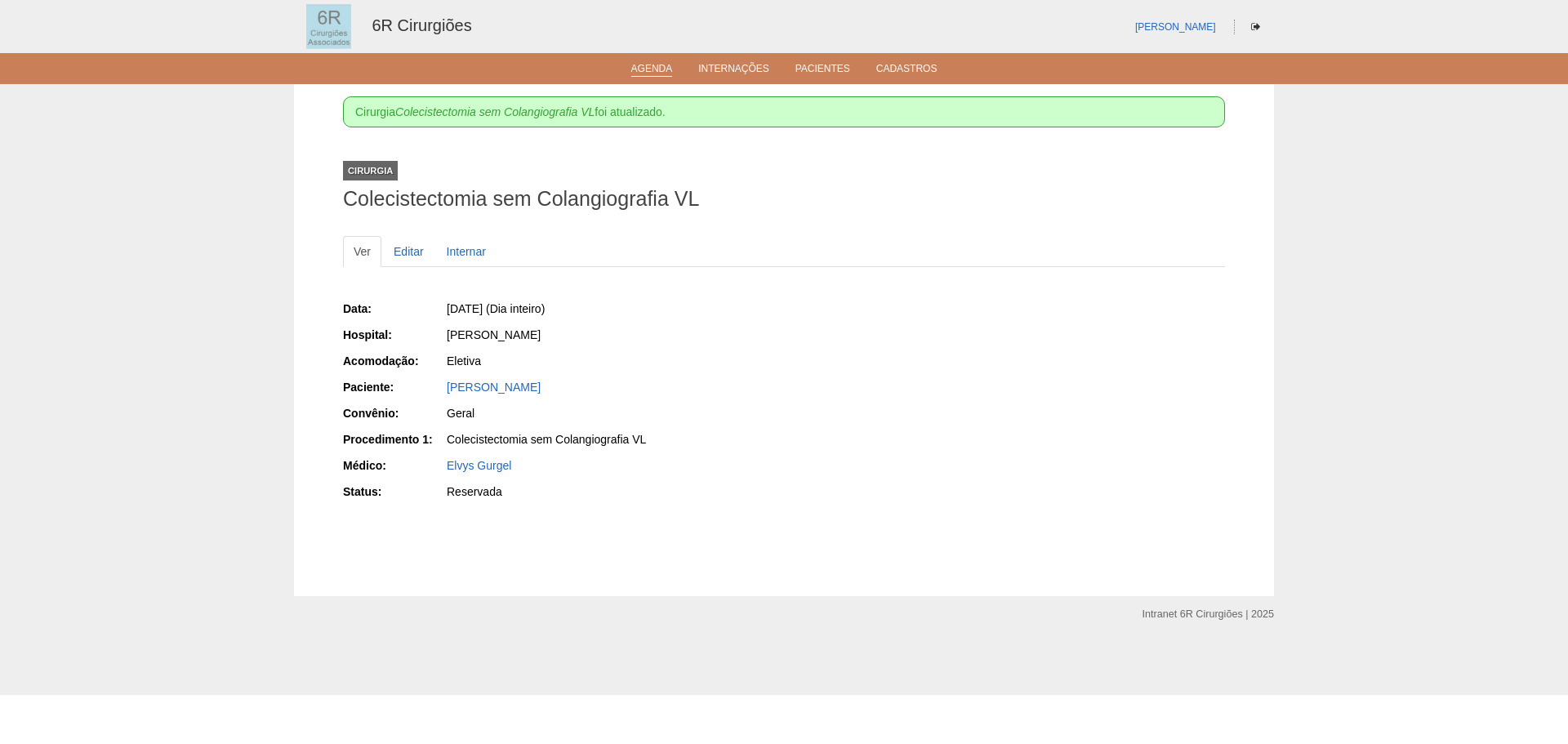
click at [666, 63] on link "Agenda" at bounding box center [652, 70] width 42 height 14
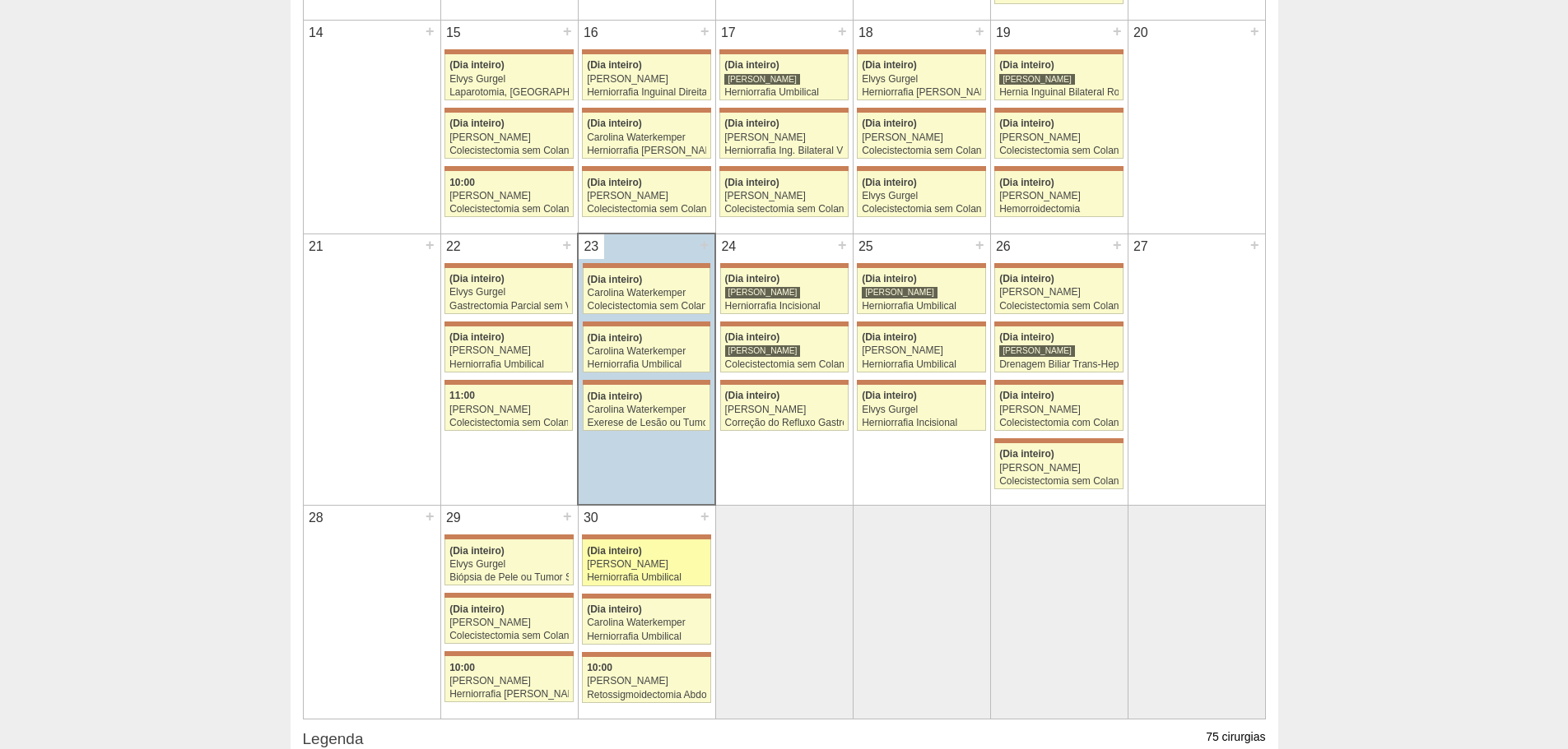
scroll to position [823, 0]
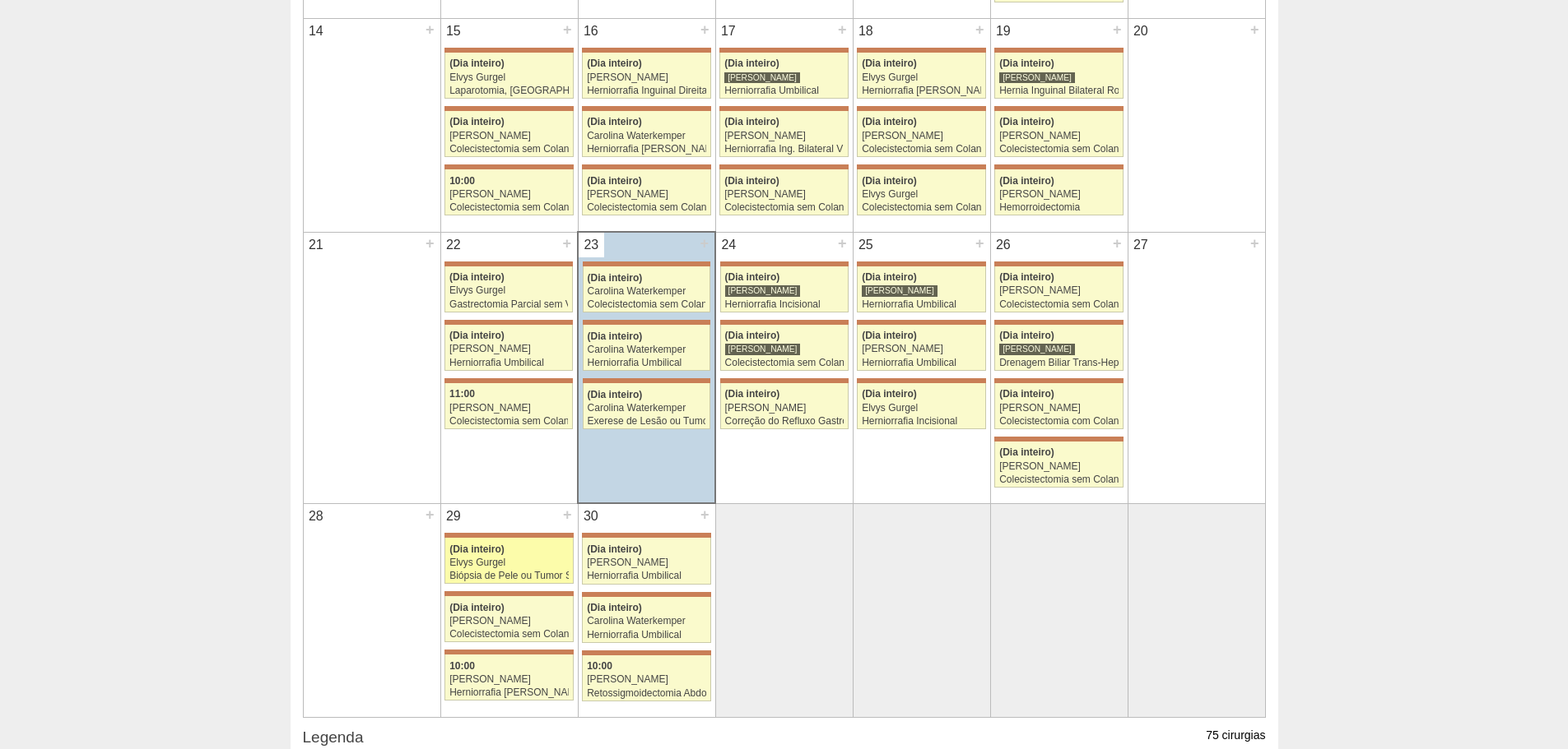
click at [530, 577] on div "Biópsia de Pele ou Tumor Superficial" at bounding box center [509, 576] width 119 height 11
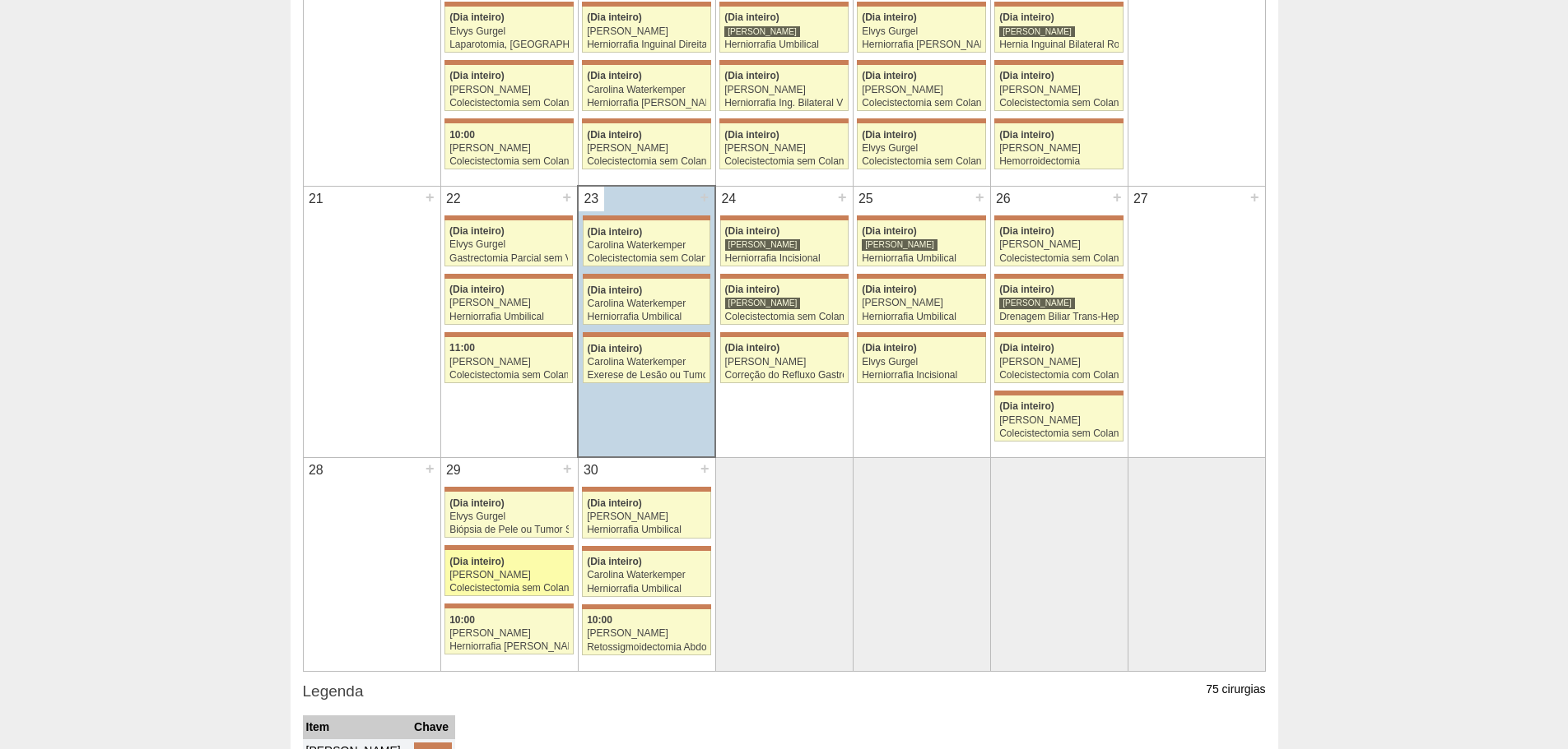
scroll to position [905, 0]
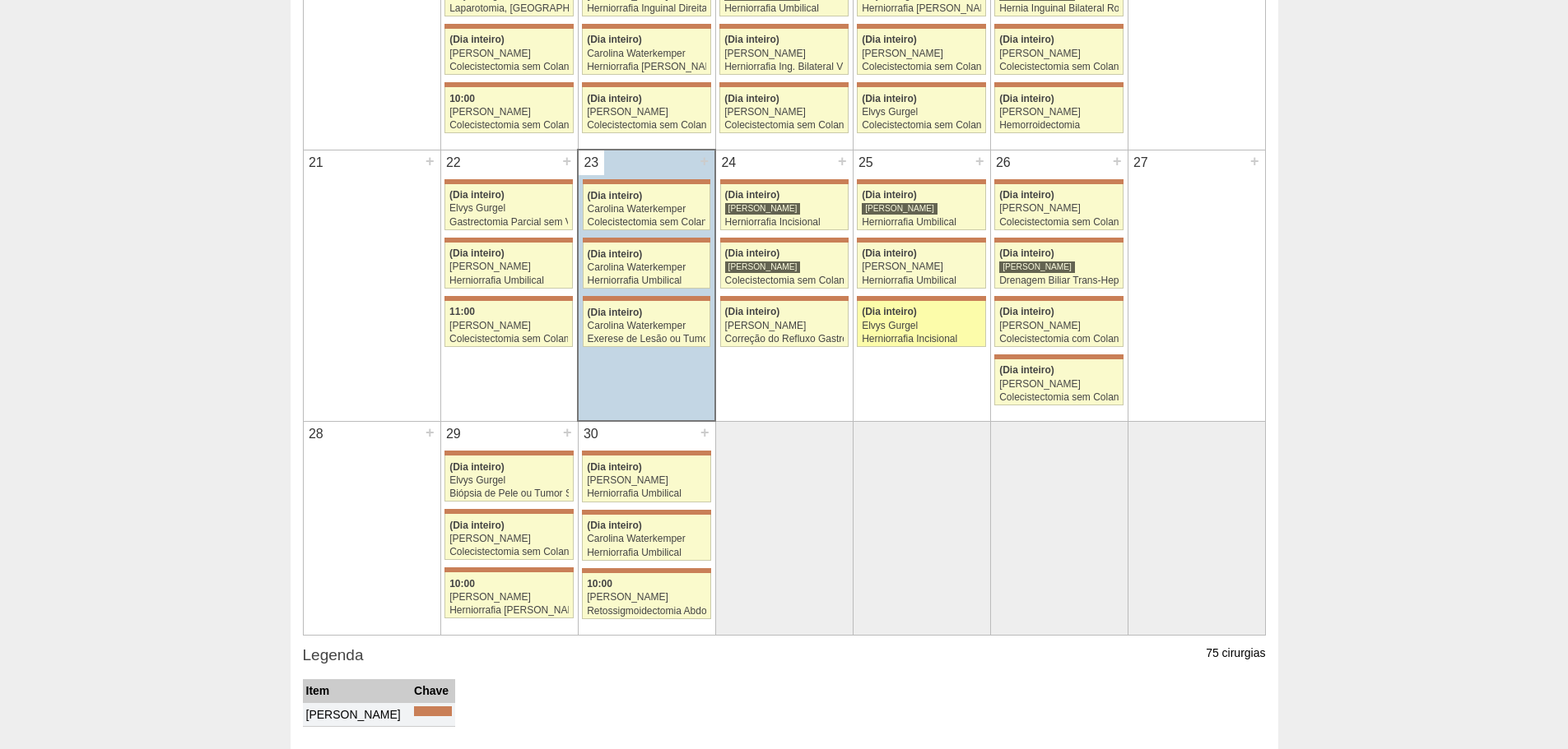
click at [923, 325] on div "Elvys Gurgel" at bounding box center [921, 325] width 119 height 11
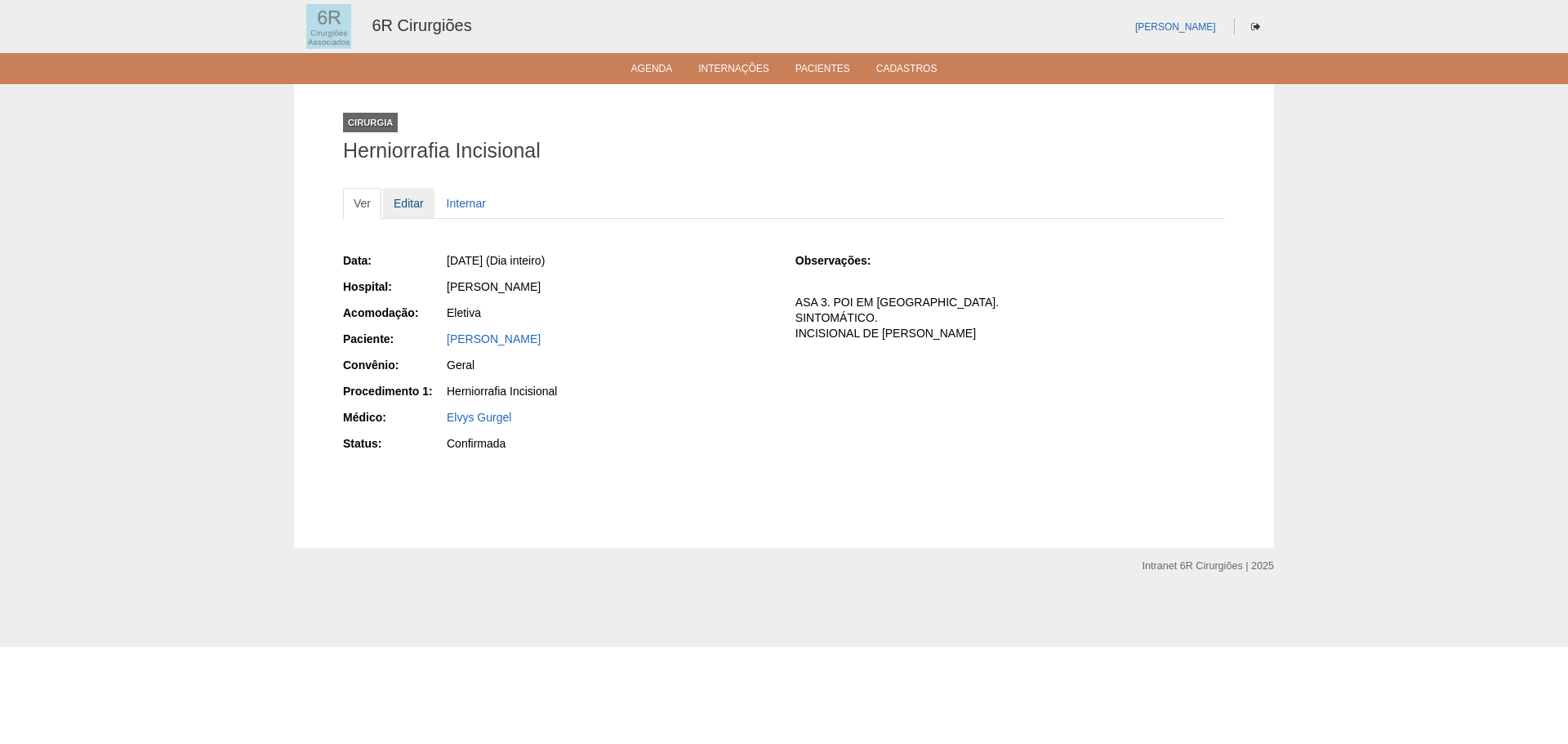
click at [429, 207] on link "Editar" at bounding box center [408, 203] width 51 height 31
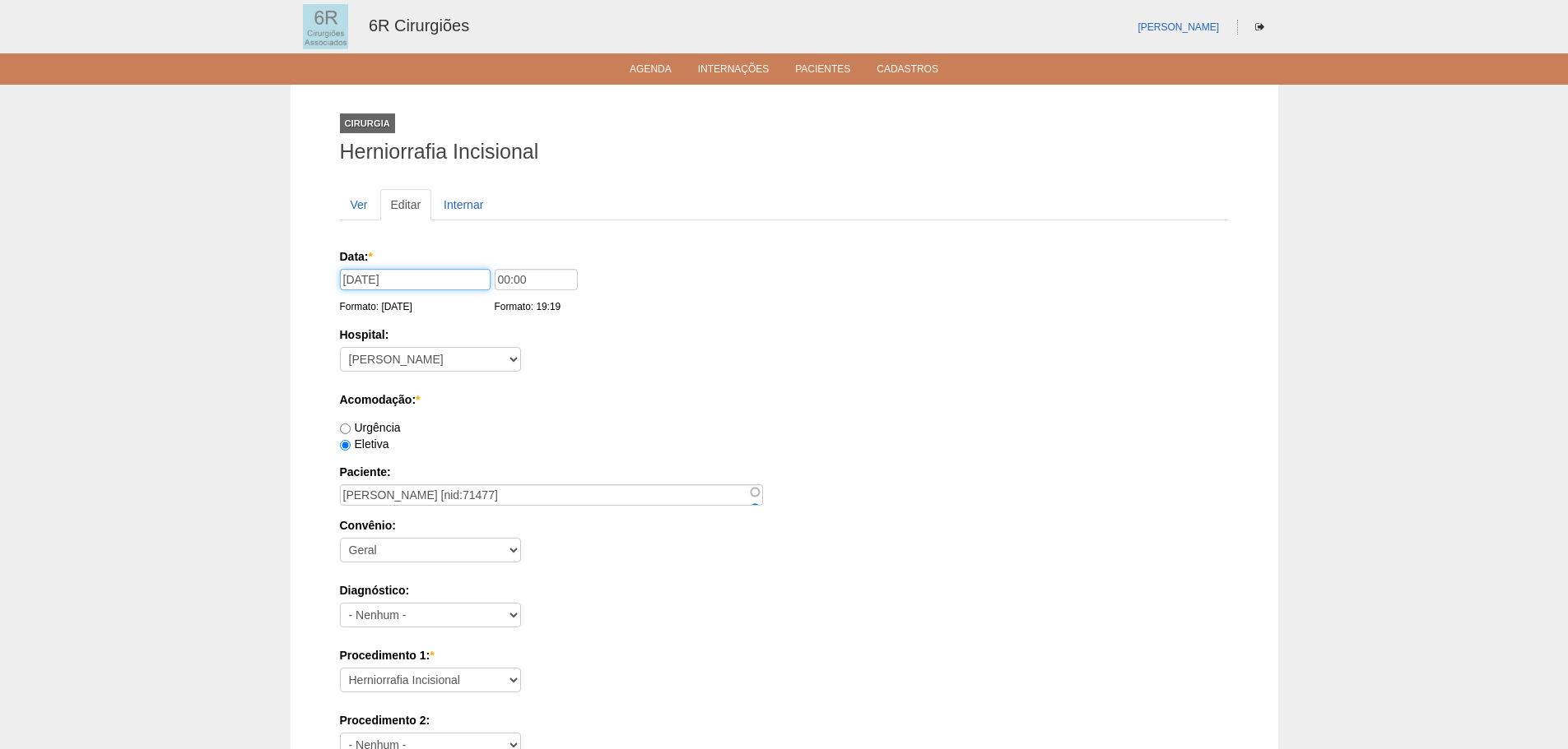
click at [449, 286] on input "[DATE]" at bounding box center [415, 280] width 151 height 21
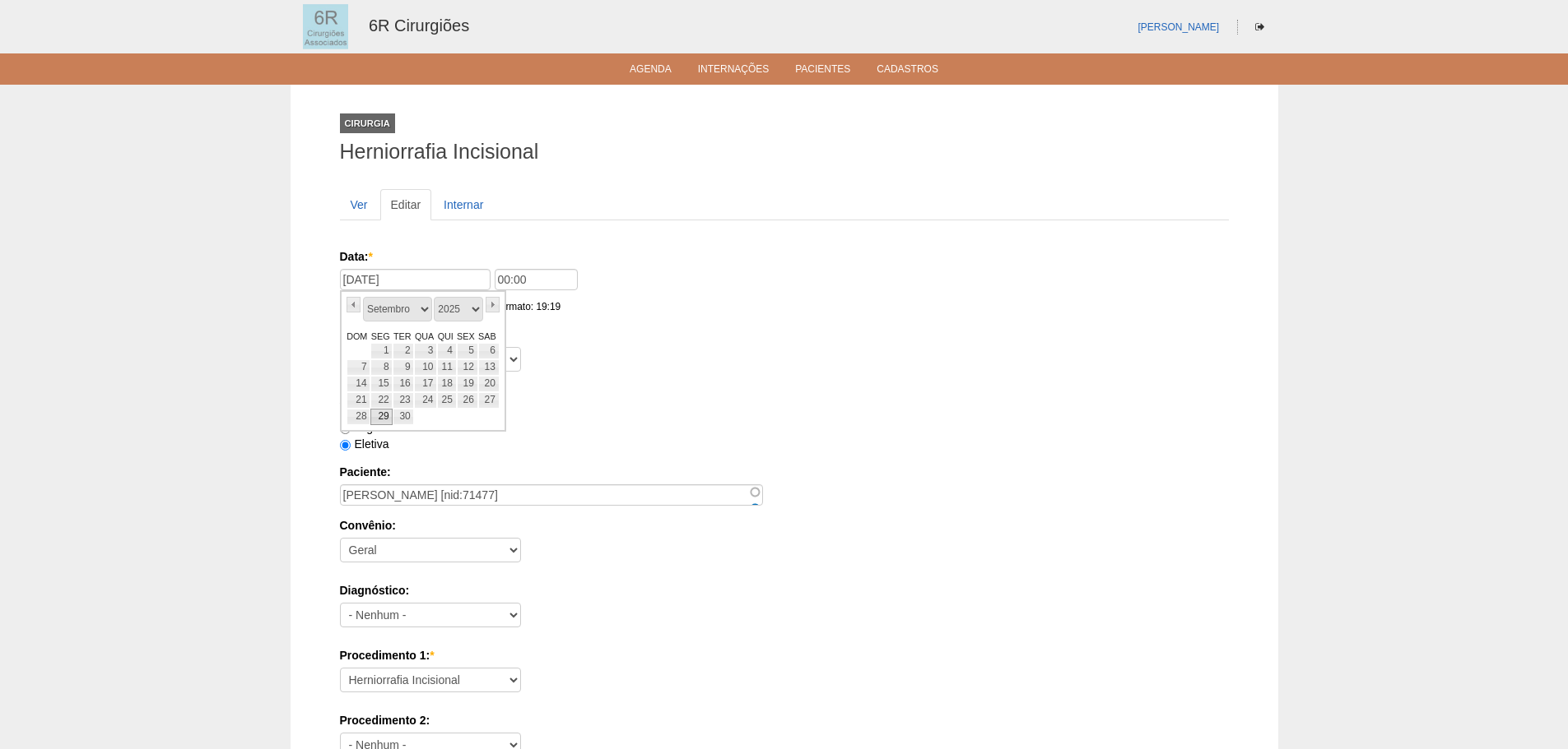
click at [383, 421] on link "29" at bounding box center [381, 417] width 22 height 17
type input "29/09/2025"
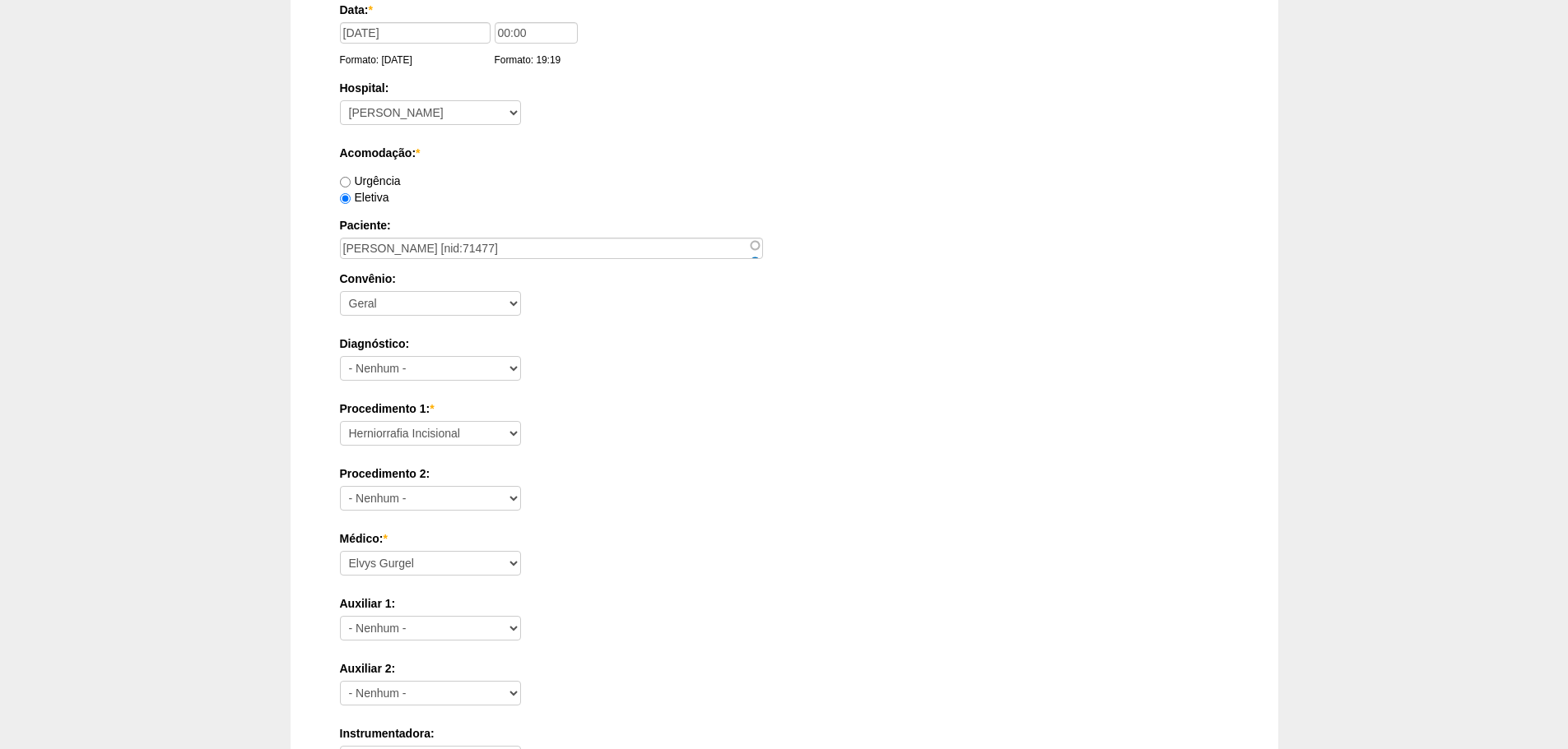
scroll to position [740, 0]
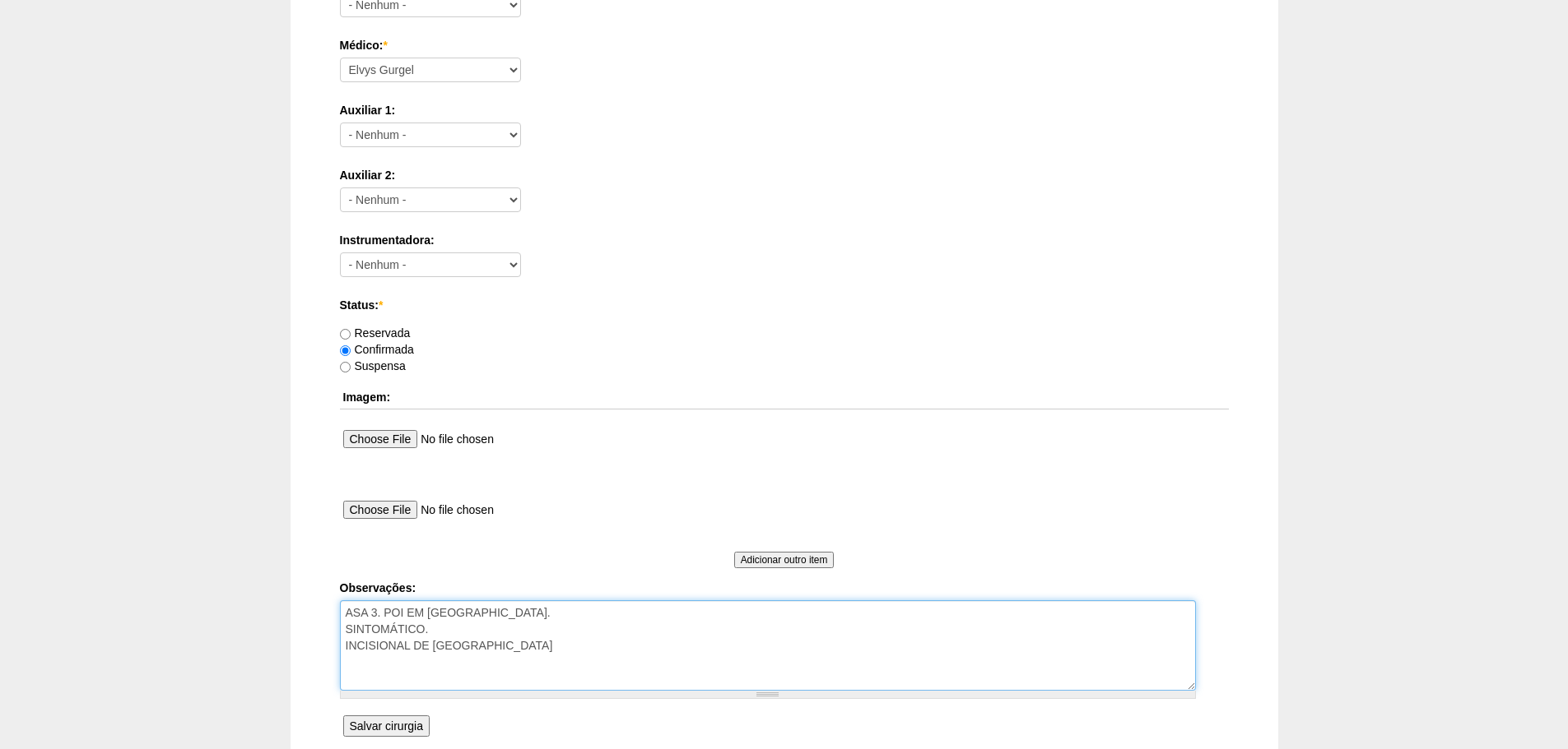
click at [558, 643] on textarea "ASA 3. POI EM UTI. SINTOMÁTICO. INCISIONAL DE MCBURNEY" at bounding box center [768, 645] width 856 height 91
type textarea "ASA 3. POI EM UTI. SINTOMÁTICO. INCISIONAL DE MCBURNEY remarcada de 25/09 POR O…"
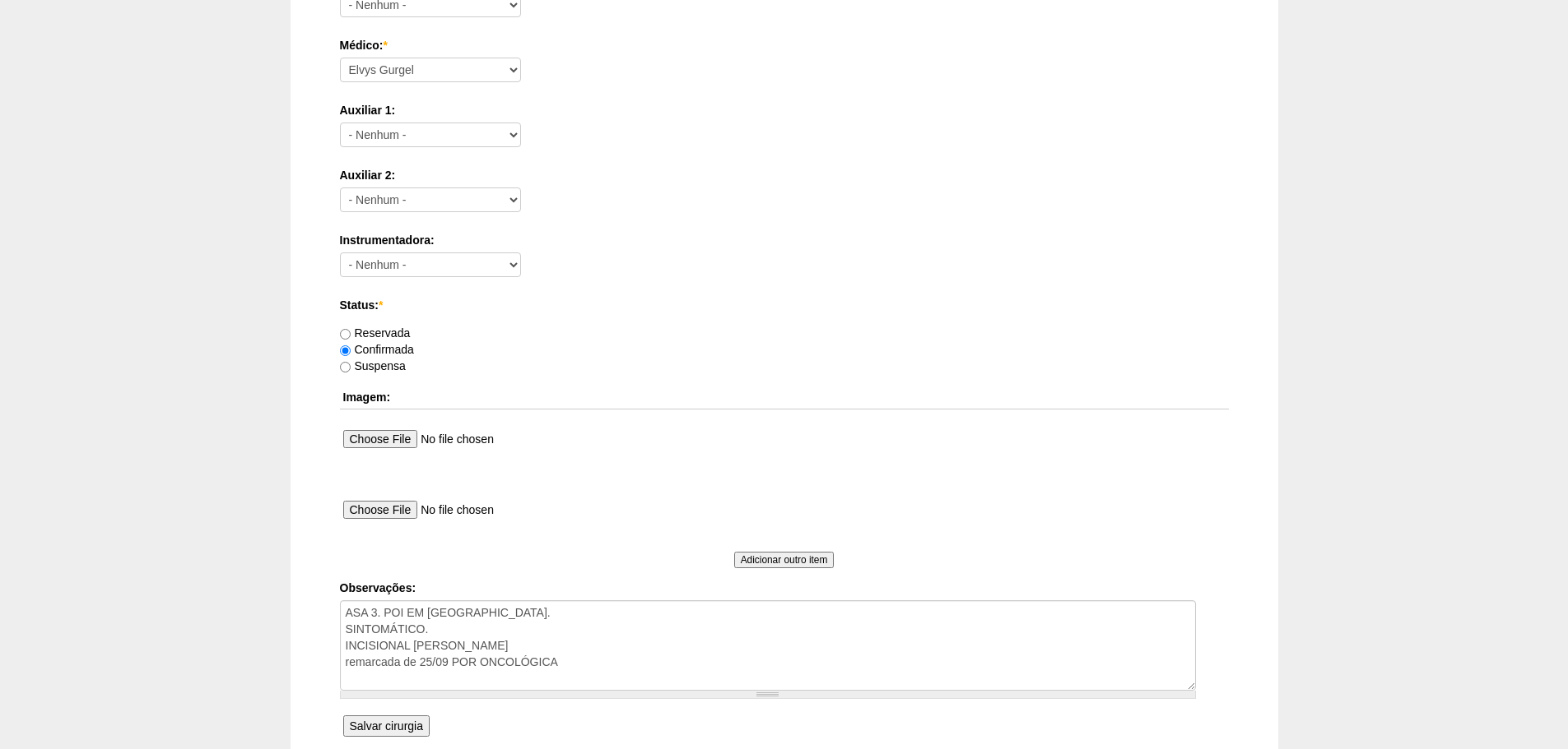
click at [348, 722] on input "Salvar cirurgia" at bounding box center [386, 727] width 87 height 21
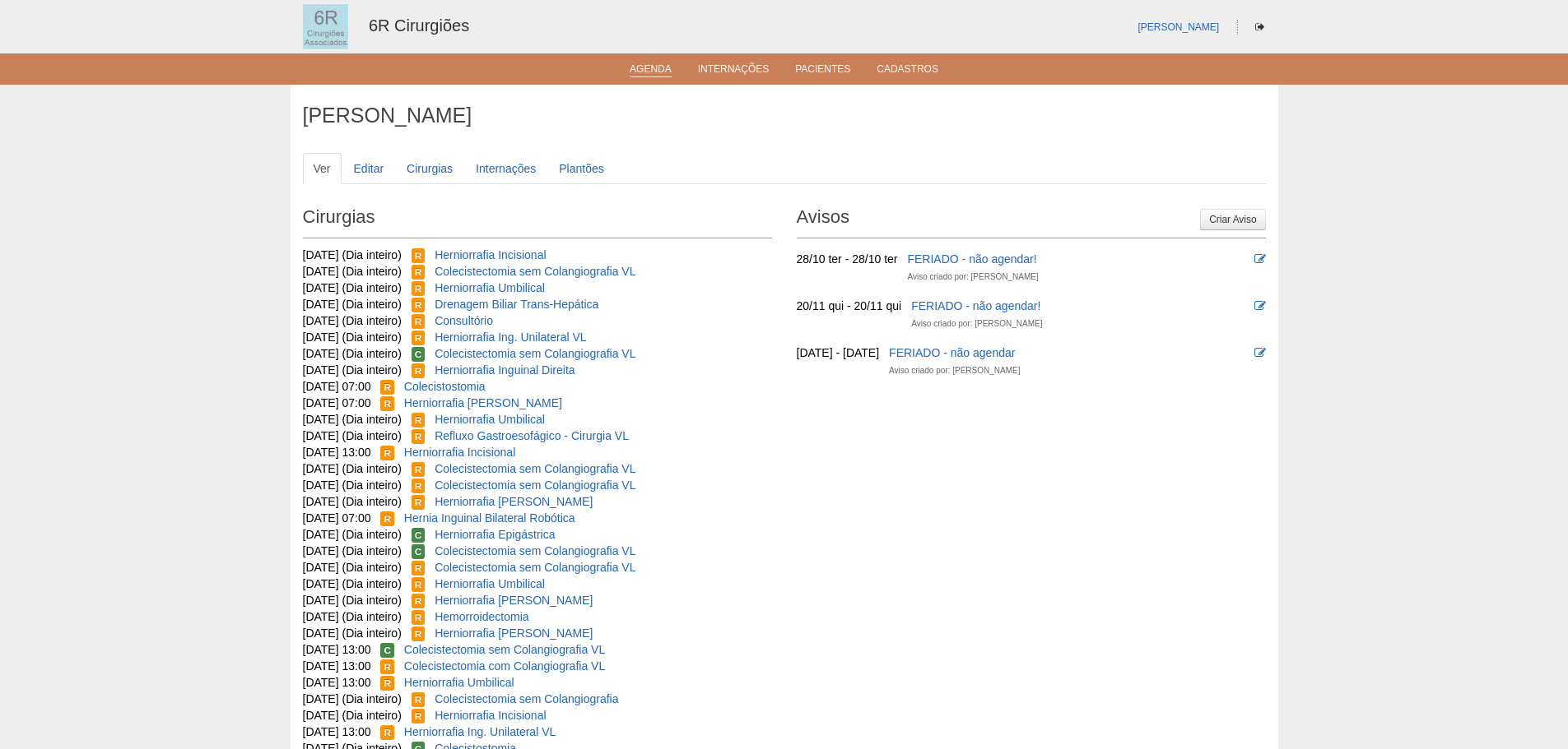
click at [669, 75] on link "Agenda" at bounding box center [650, 70] width 42 height 14
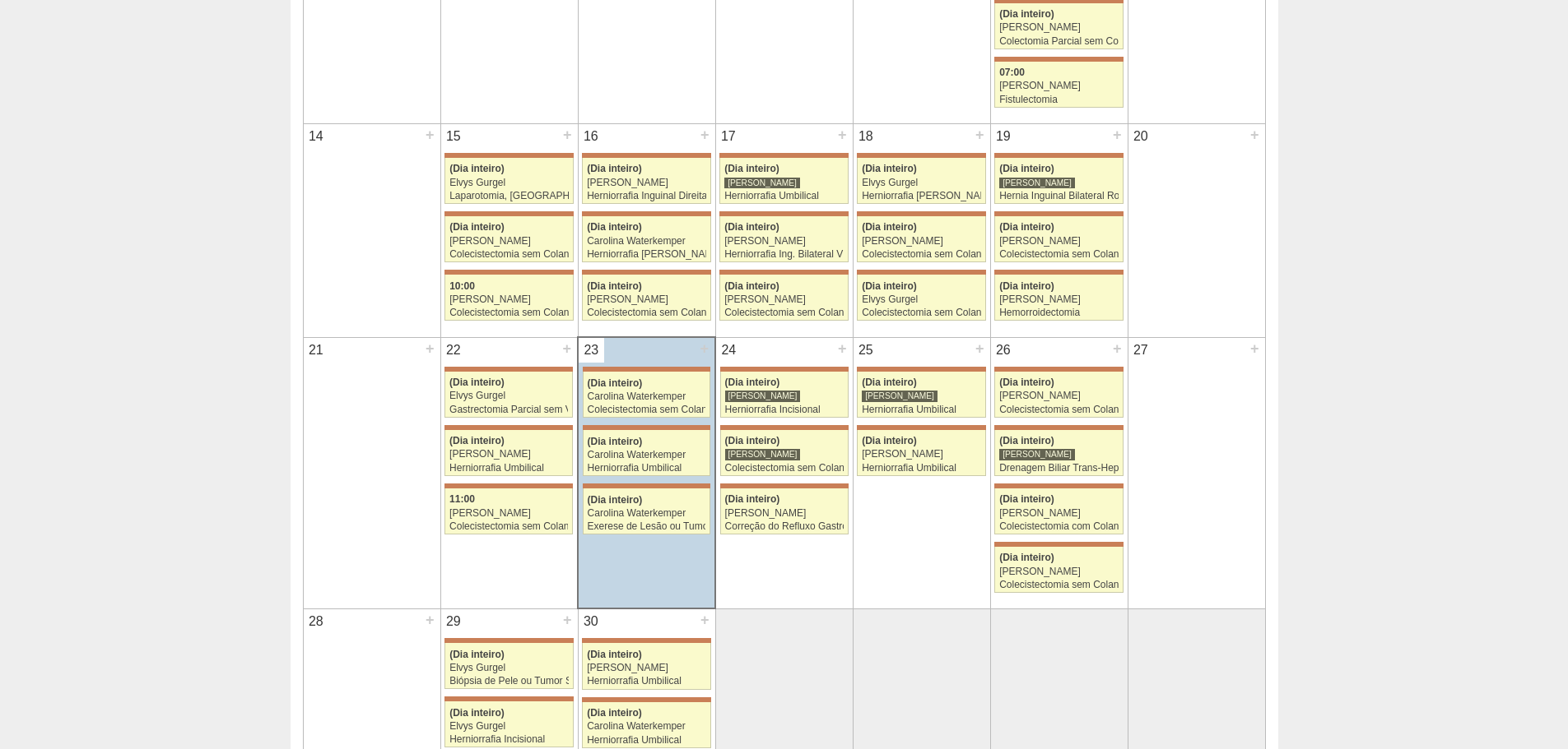
scroll to position [740, 0]
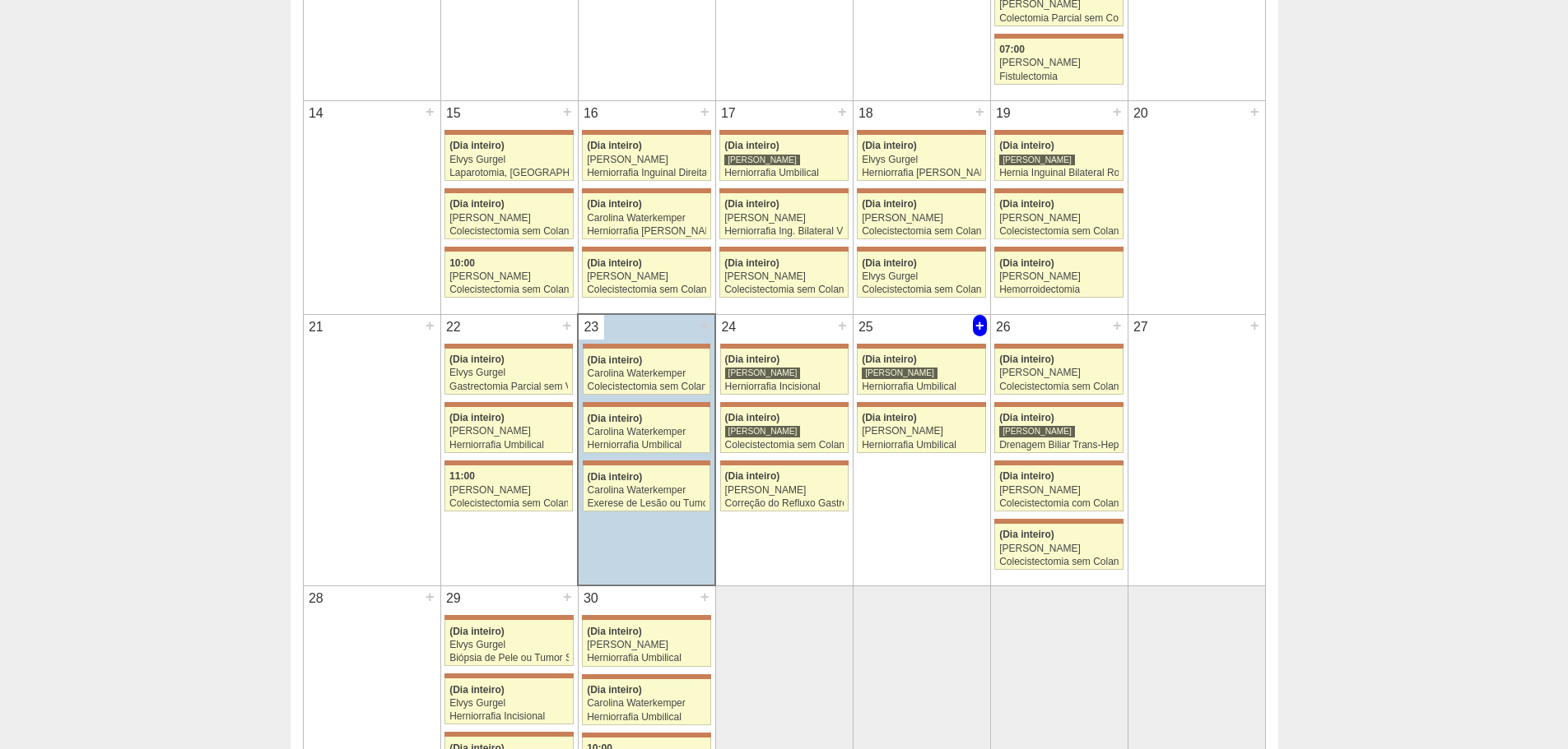
click at [973, 322] on div "+" at bounding box center [979, 325] width 14 height 21
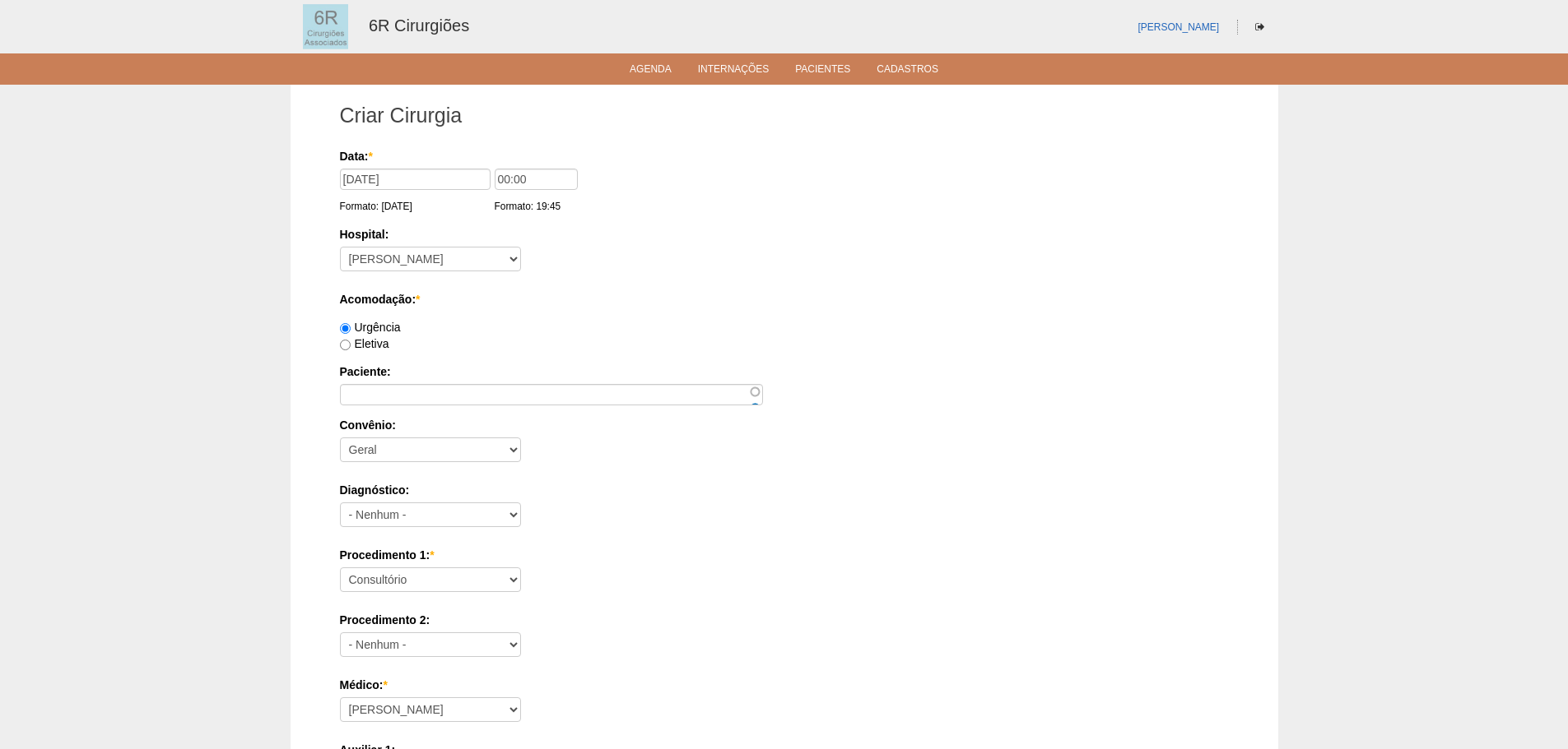
click at [358, 347] on label "Eletiva" at bounding box center [364, 344] width 50 height 14
click at [351, 347] on input "Eletiva" at bounding box center [345, 345] width 11 height 11
radio input "true"
click at [376, 391] on input "Paciente:" at bounding box center [552, 394] width 423 height 21
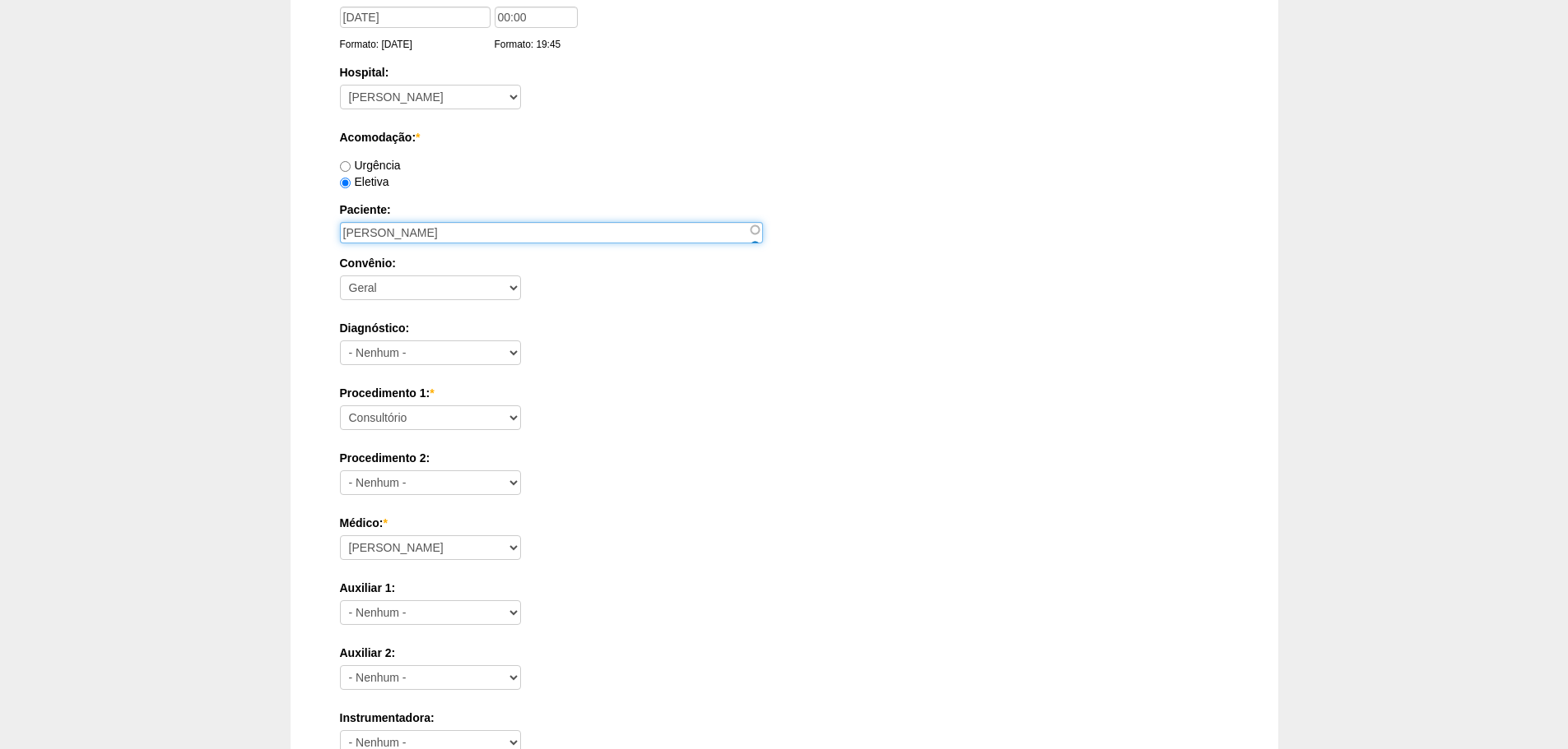
scroll to position [165, 0]
type input "[PERSON_NAME]"
click at [417, 400] on div "Procedimento 1: * Consultório Abscesso Hepático - Drenagem Abscesso perianal Am…" at bounding box center [784, 409] width 889 height 54
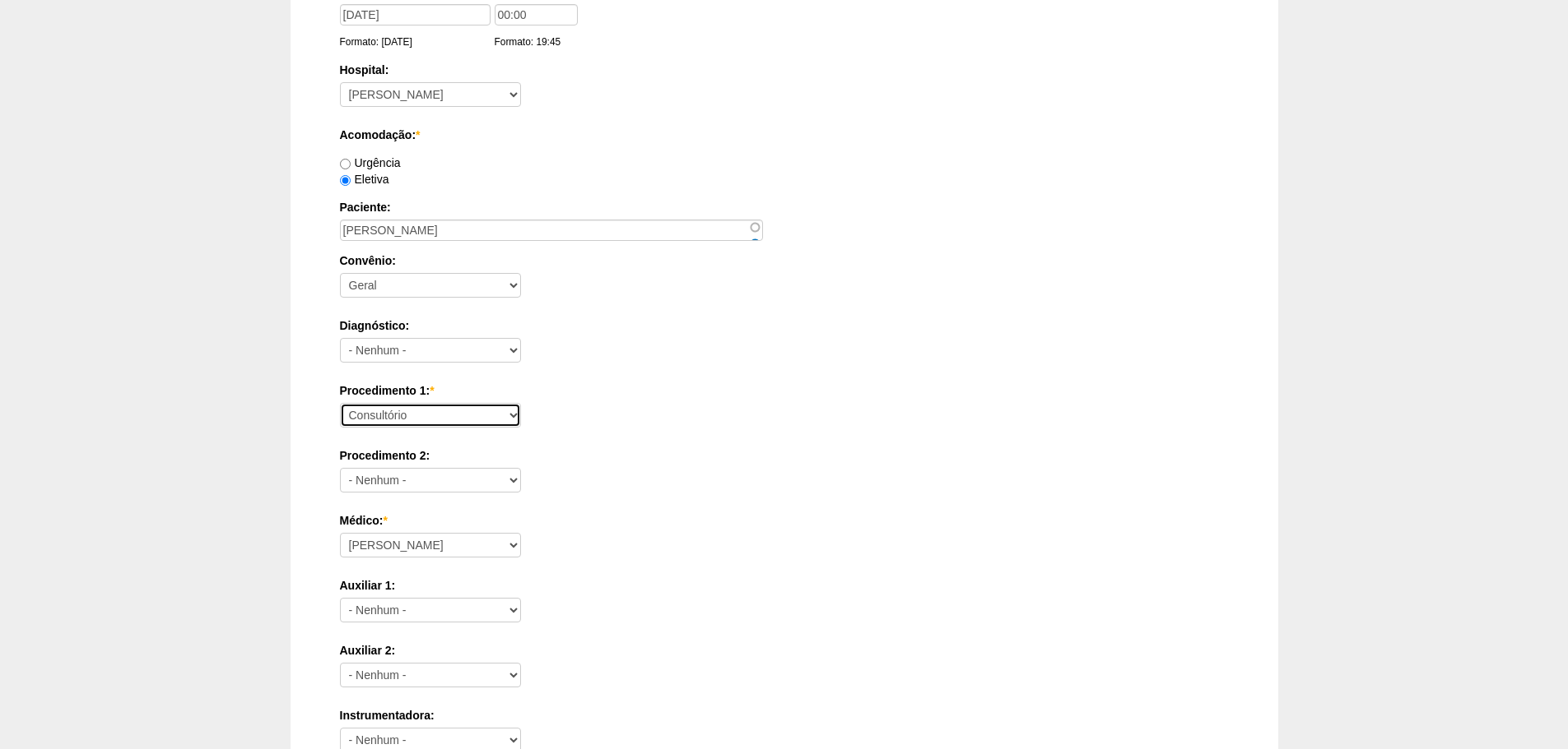
click at [421, 416] on select "Consultório Abscesso Hepático - Drenagem Abscesso perianal Amputação Abdômino P…" at bounding box center [431, 415] width 181 height 24
select select "66622"
click at [340, 403] on select "Consultório Abscesso Hepático - Drenagem Abscesso perianal Amputação Abdômino P…" at bounding box center [431, 415] width 181 height 24
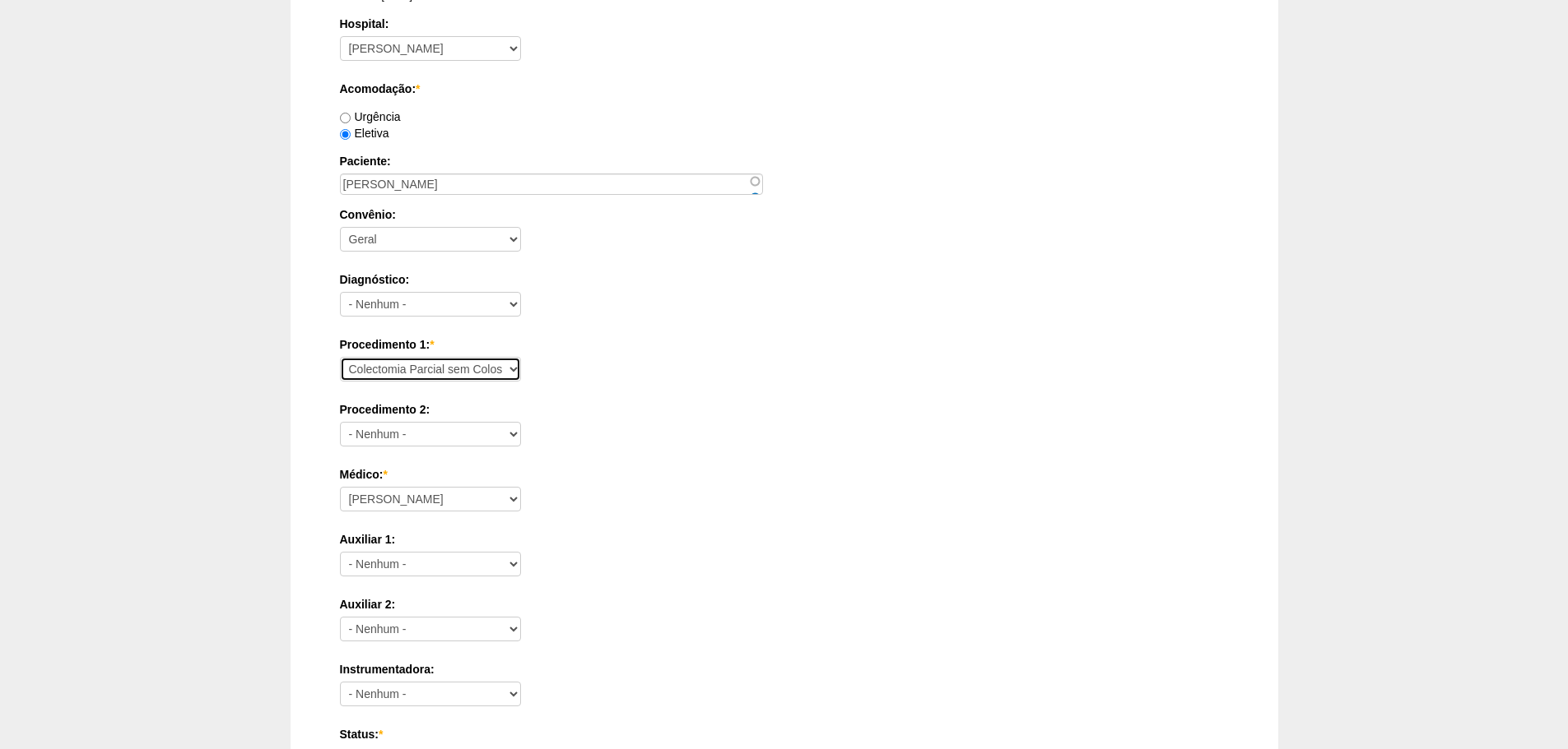
scroll to position [246, 0]
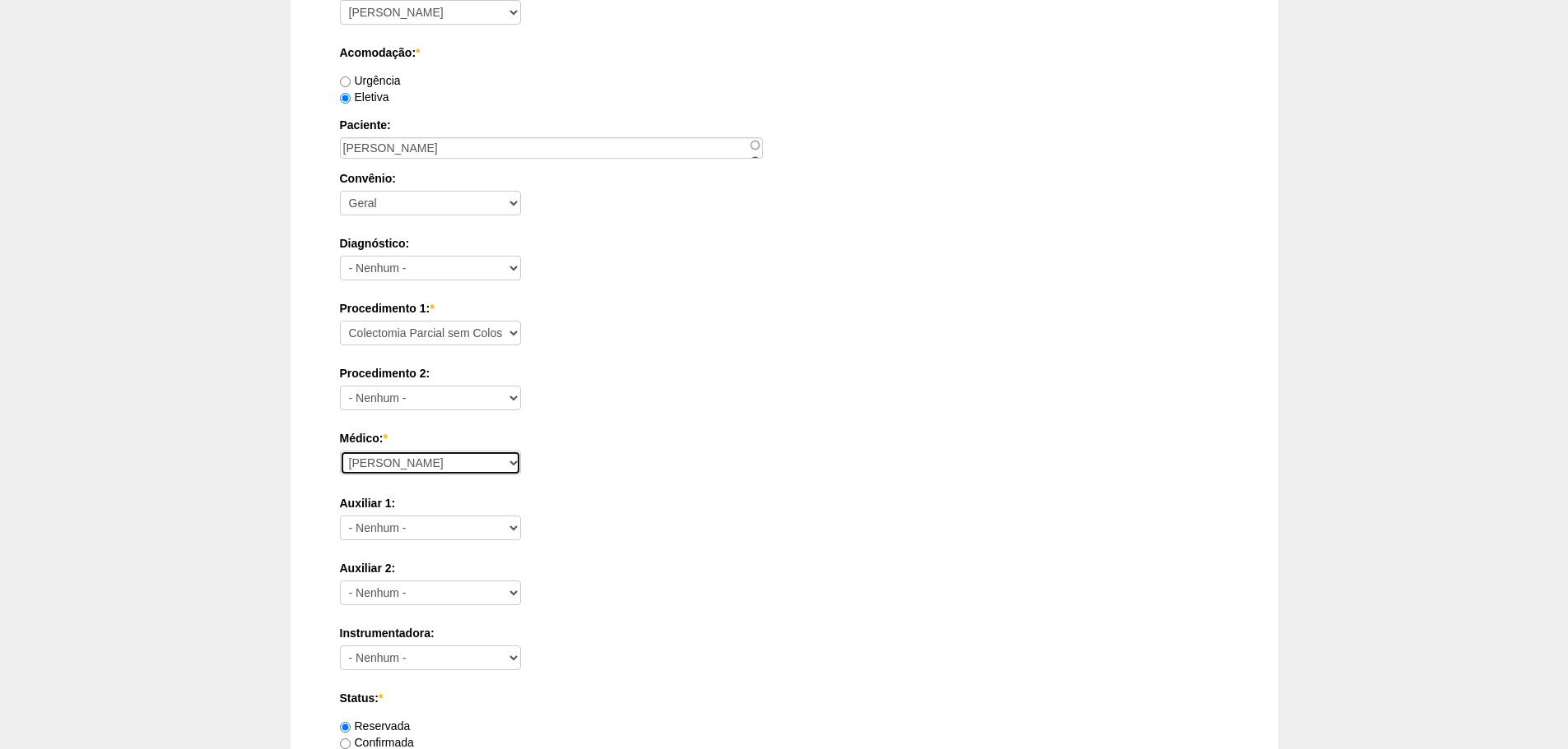
click at [426, 468] on select "Aline Zanon Bariatricas Bruno Bulisani Bruno Oliveira Carolina Waterkemper Elvy…" at bounding box center [431, 463] width 181 height 24
select select "70"
click at [340, 451] on select "Aline Zanon Bariatricas Bruno Bulisani Bruno Oliveira Carolina Waterkemper Elvy…" at bounding box center [431, 463] width 181 height 24
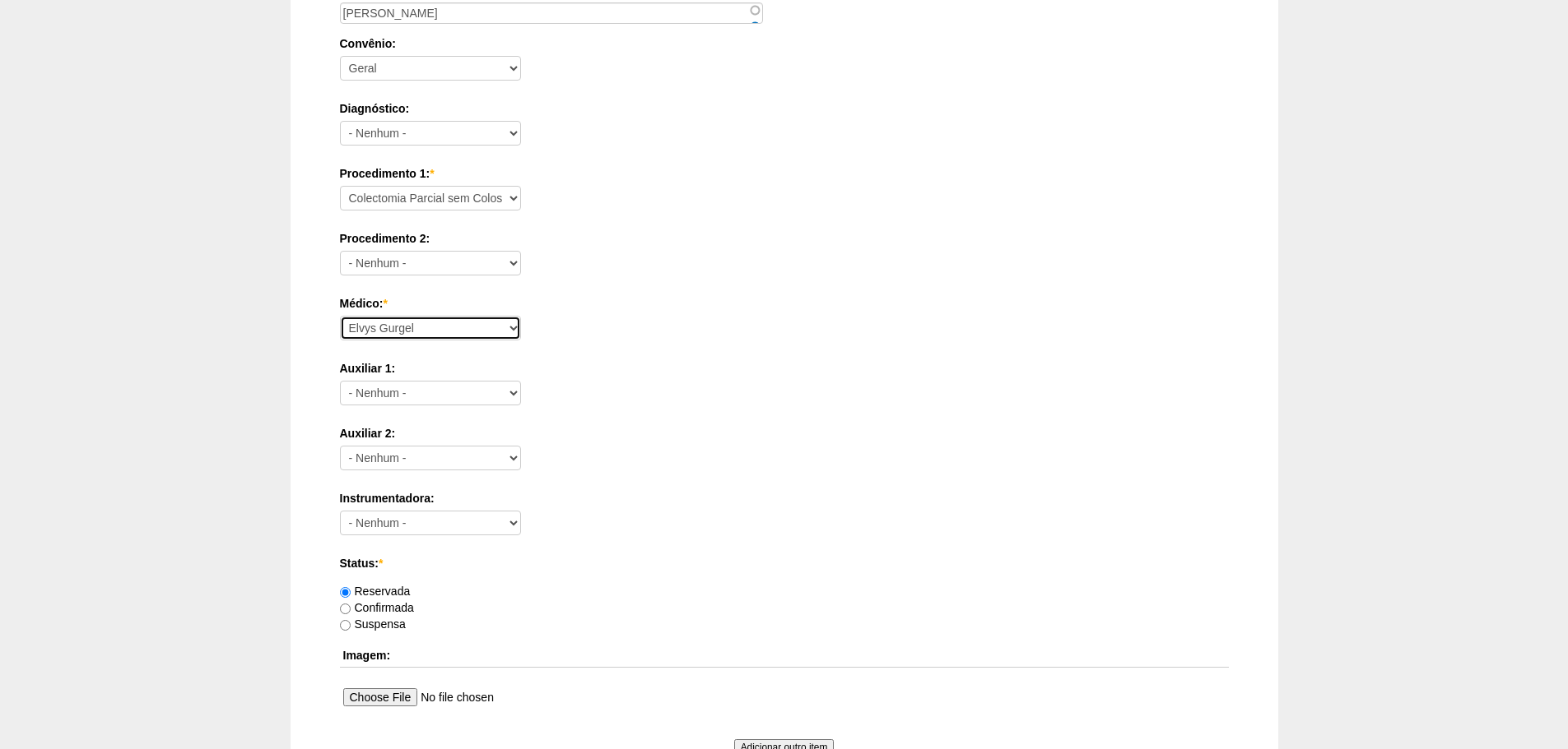
scroll to position [576, 0]
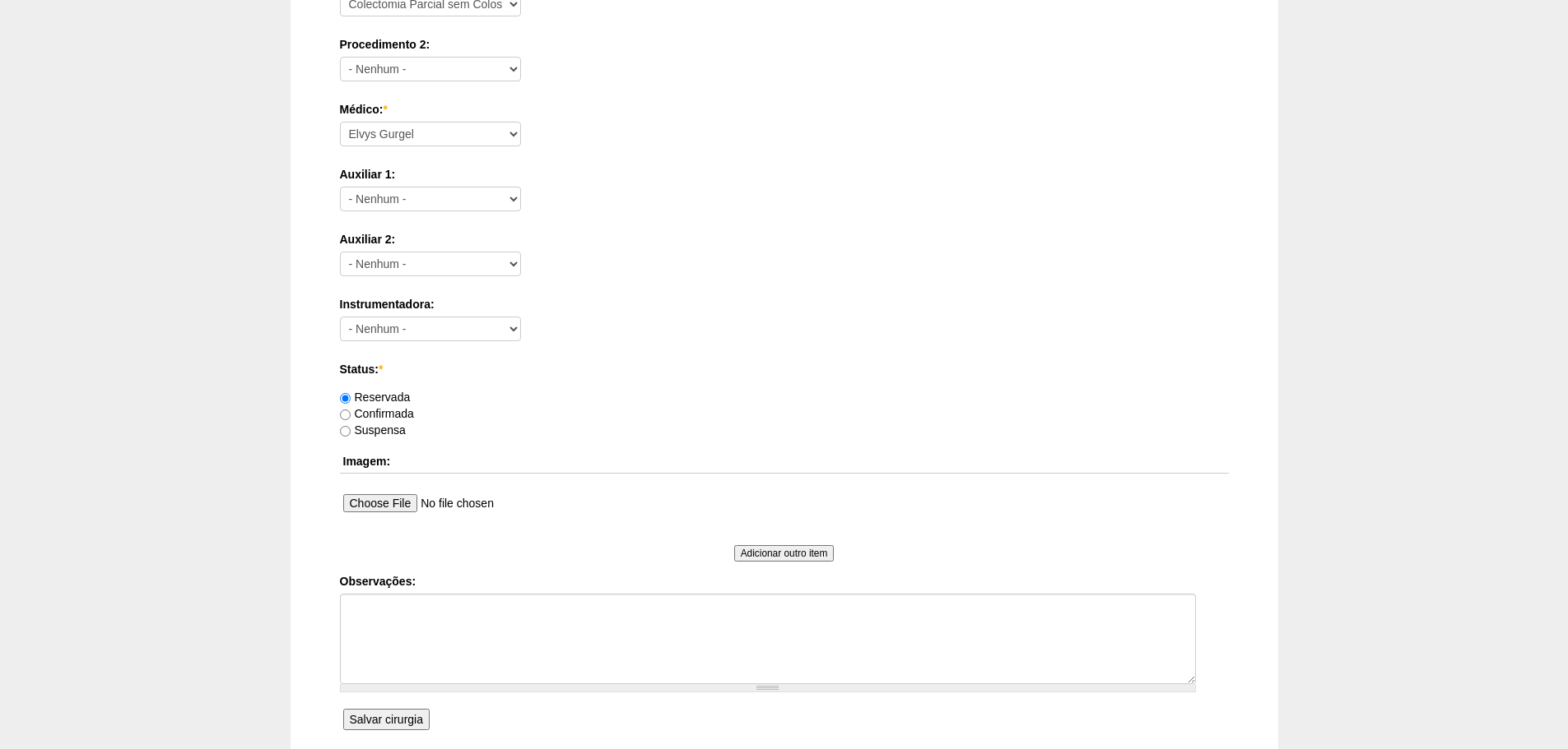
drag, startPoint x: 405, startPoint y: 421, endPoint x: 434, endPoint y: 454, distance: 43.9
click at [405, 421] on div "Reservada Confirmada Suspensa" at bounding box center [784, 413] width 889 height 50
click at [402, 411] on label "Confirmada" at bounding box center [377, 414] width 74 height 14
click at [351, 411] on input "Confirmada" at bounding box center [345, 415] width 11 height 11
radio input "true"
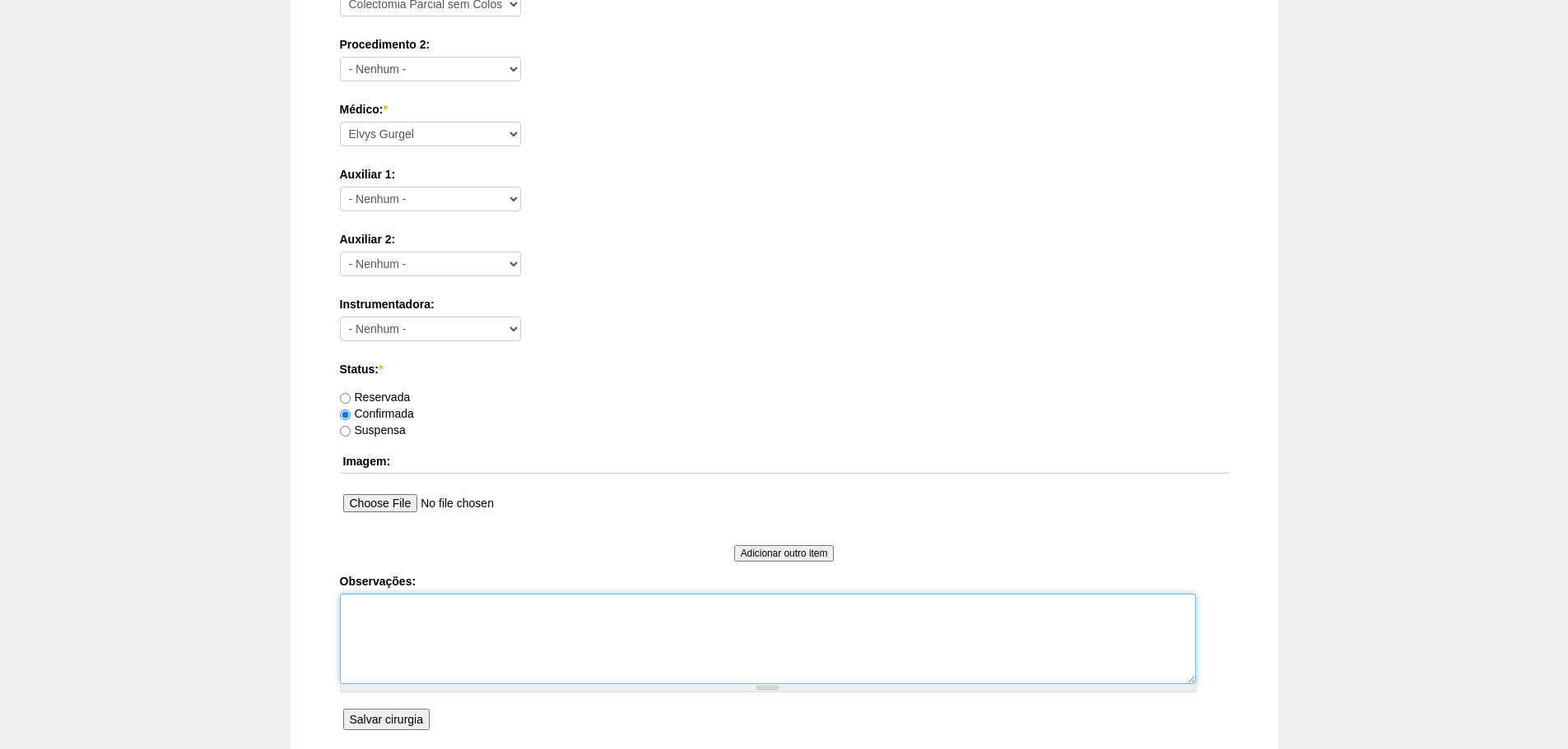
click at [513, 638] on textarea "Observações:" at bounding box center [768, 639] width 856 height 91
type textarea "E"
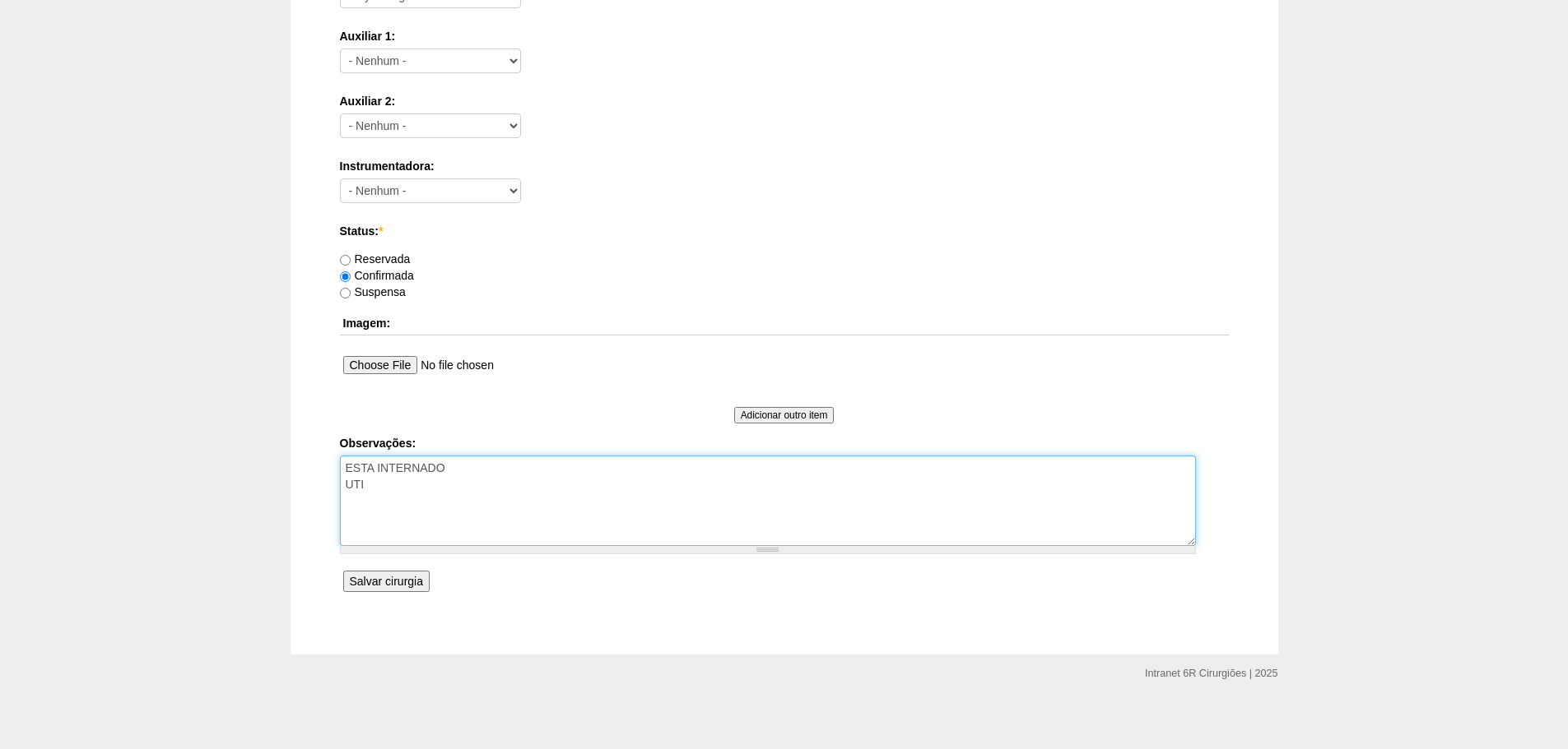
scroll to position [719, 0]
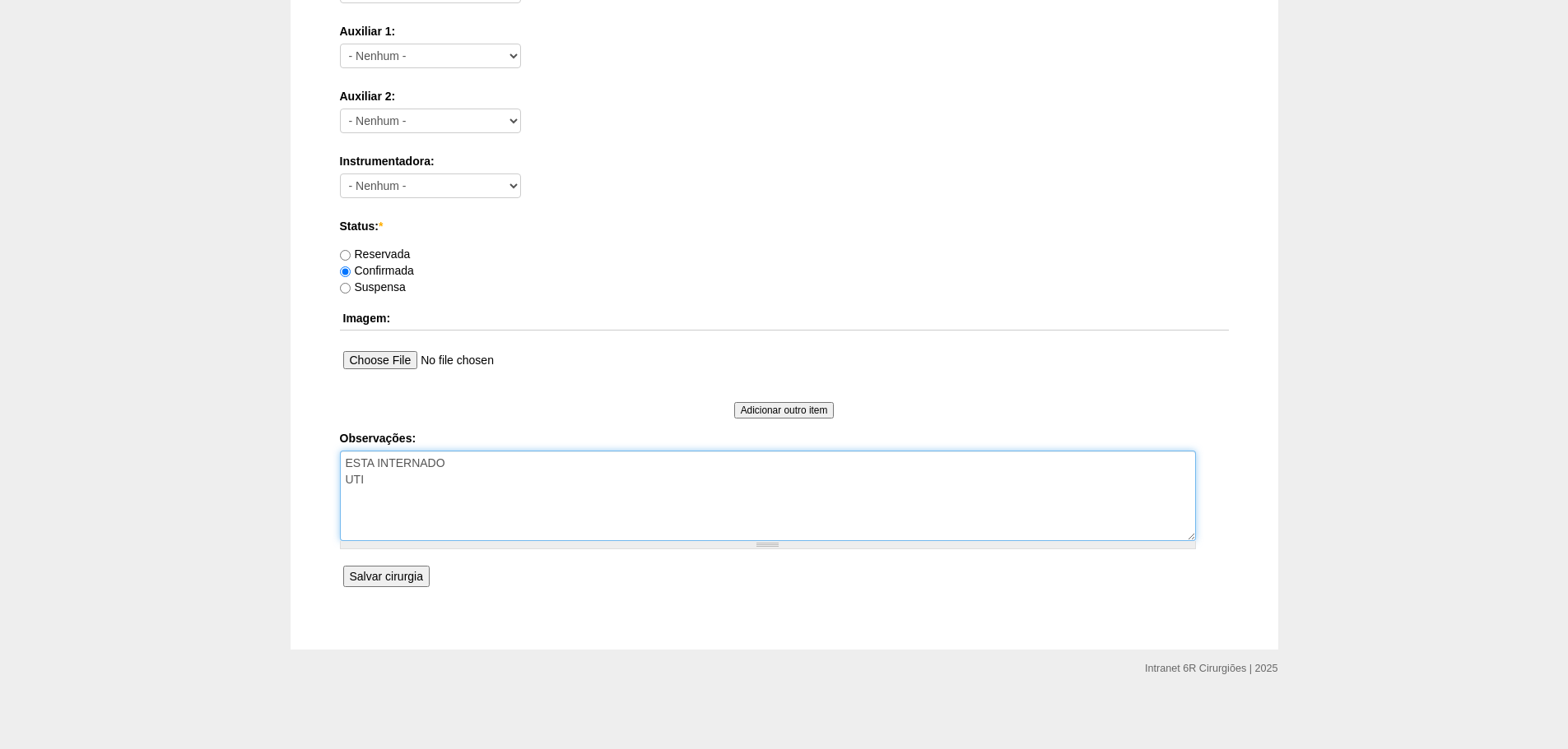
type textarea "ESTA INTERNADO UTI"
click at [363, 595] on div "Data: * 25/09/2025 Formato: 23/09/2025 00:00 Formato: 19:45 Hospital: - Nenhum …" at bounding box center [784, 13] width 889 height 1191
click at [370, 582] on input "Salvar cirurgia" at bounding box center [386, 577] width 87 height 21
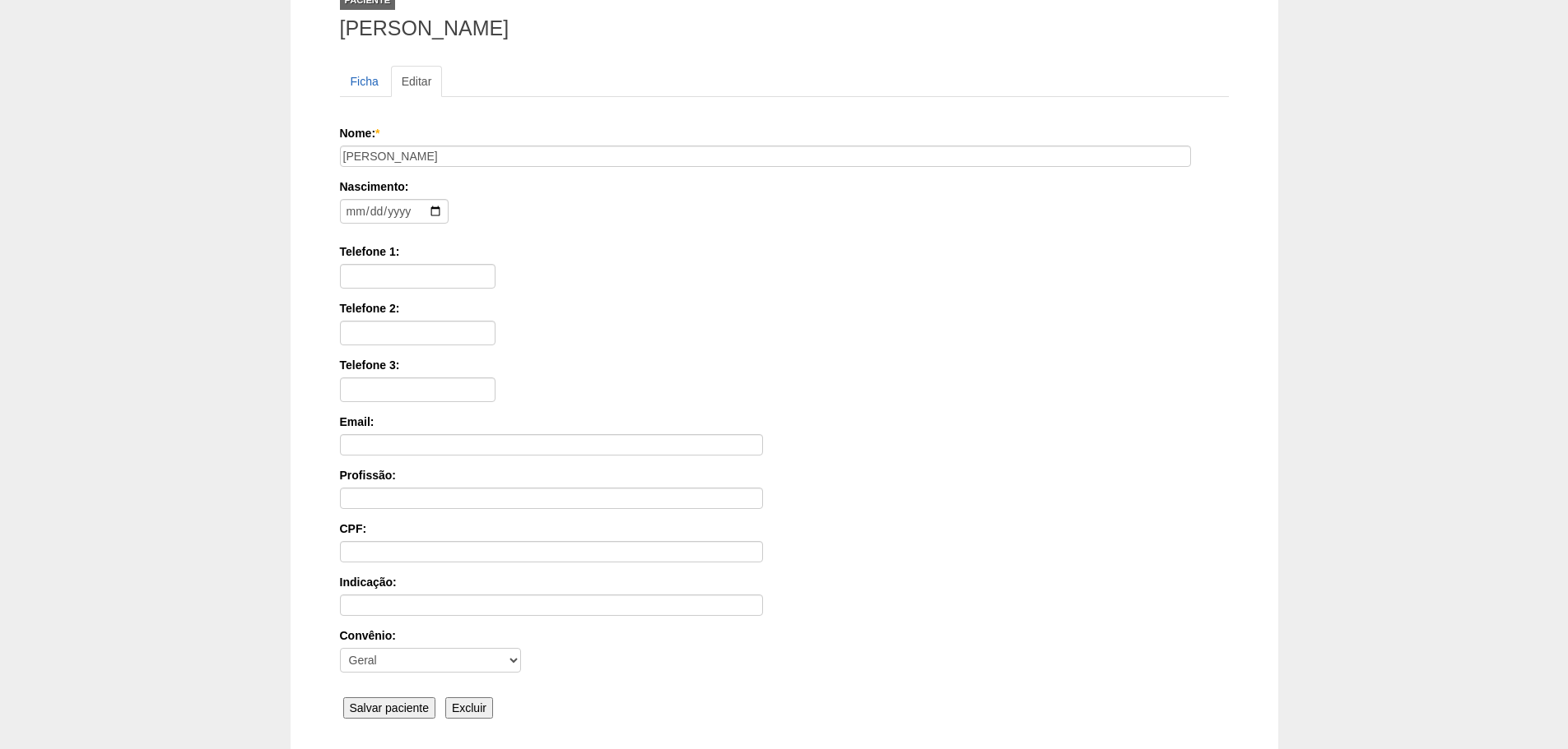
scroll to position [255, 0]
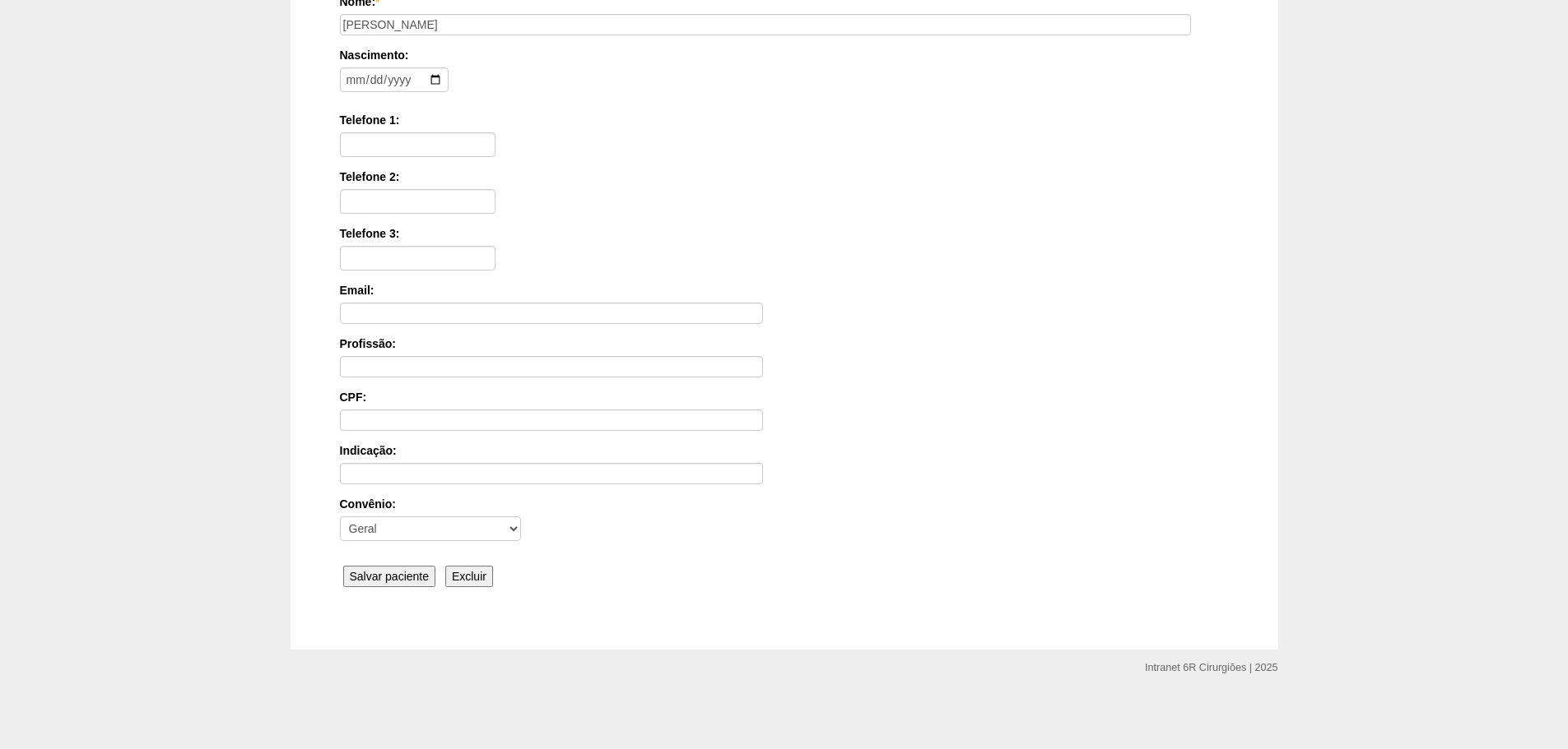
click at [425, 574] on input "Salvar paciente" at bounding box center [389, 577] width 93 height 21
